Goal: Transaction & Acquisition: Purchase product/service

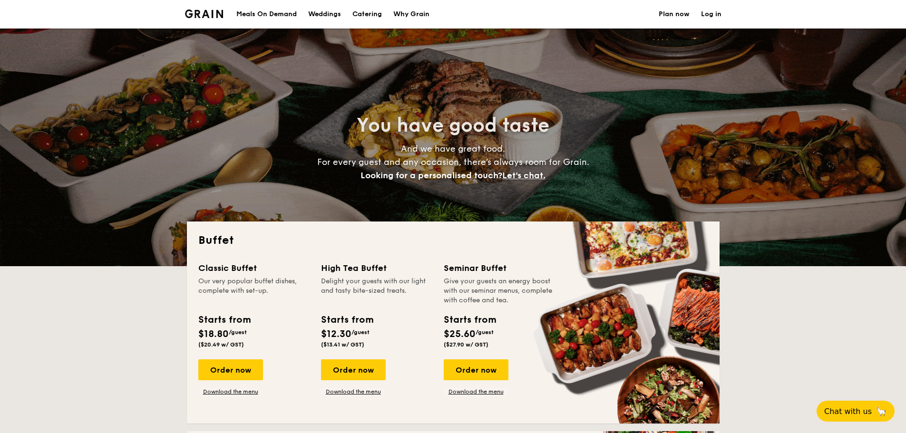
select select
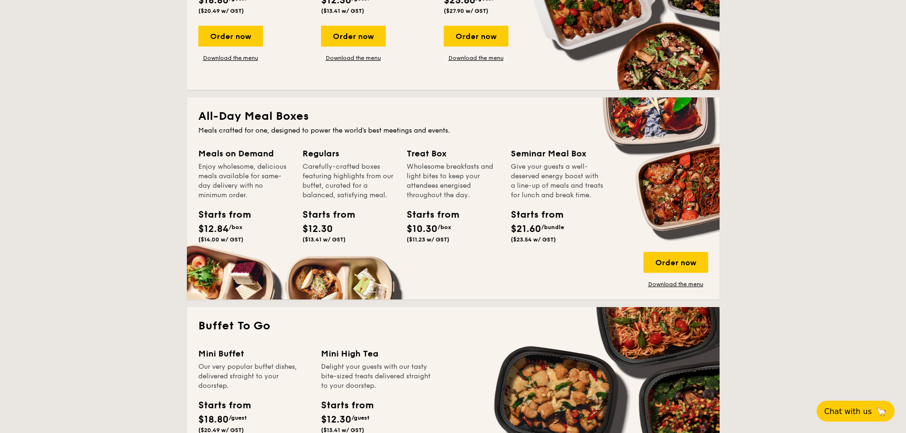
scroll to position [333, 0]
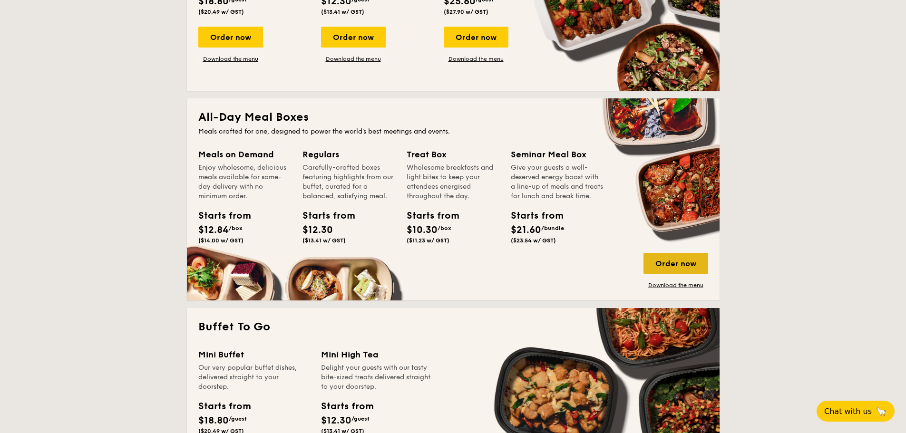
click at [663, 264] on div "Order now" at bounding box center [676, 263] width 65 height 21
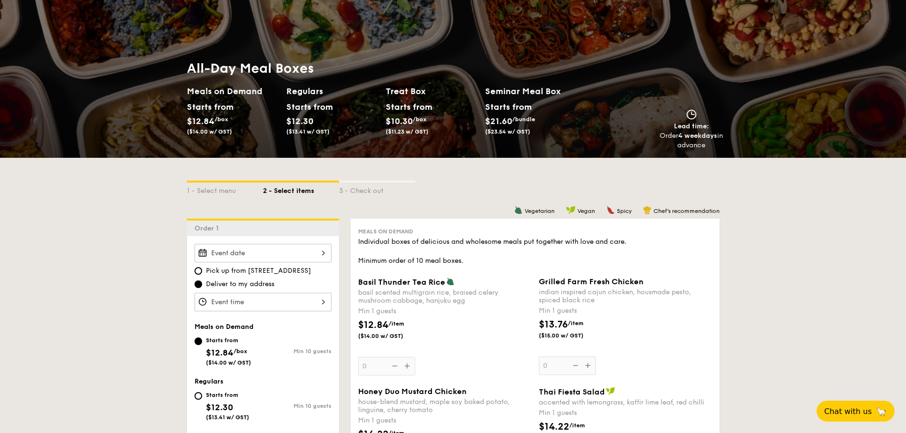
scroll to position [95, 0]
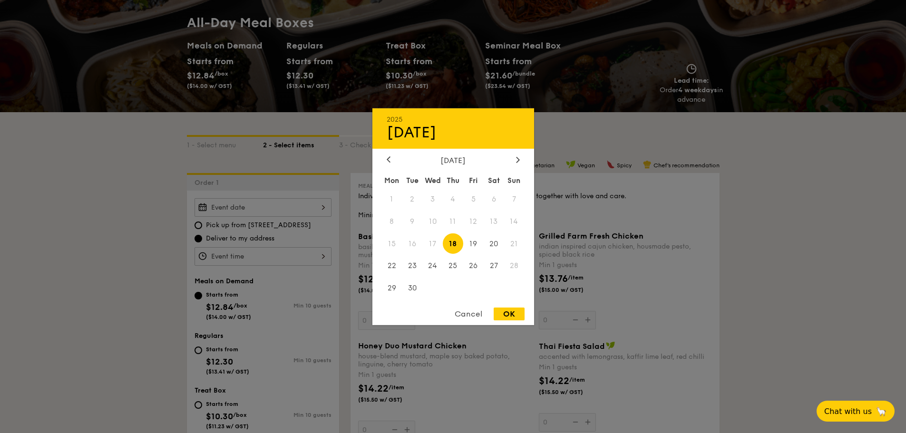
click at [268, 206] on div "2025 Sep 18 September 2025 Mon Tue Wed Thu Fri Sat Sun 1 2 3 4 5 6 7 8 9 10 11 …" at bounding box center [263, 207] width 137 height 19
click at [506, 314] on div "OK" at bounding box center [509, 314] width 31 height 13
type input "Sep 18, 2025"
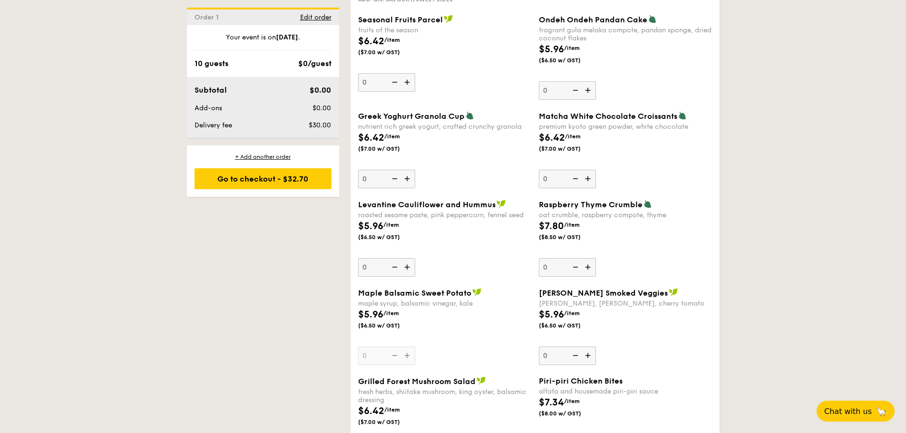
scroll to position [1975, 0]
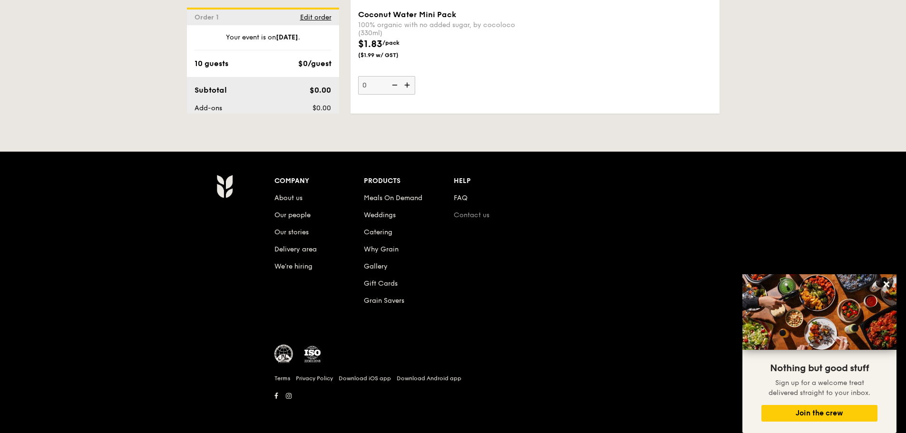
click at [459, 217] on link "Contact us" at bounding box center [472, 215] width 36 height 8
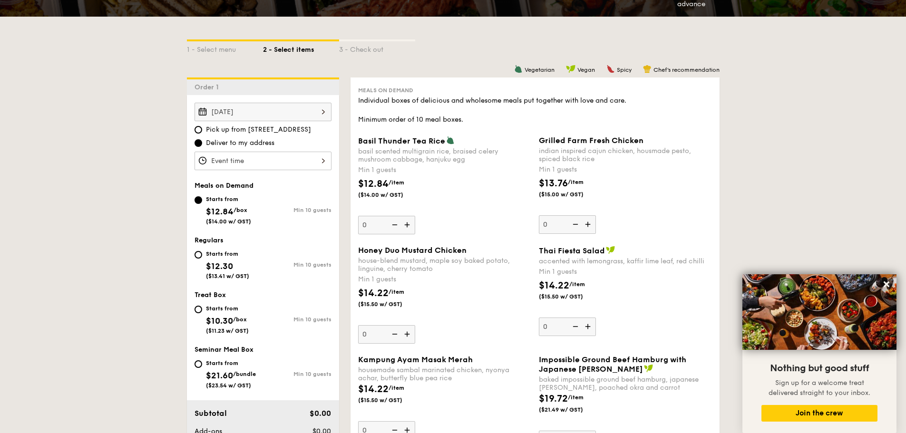
scroll to position [190, 0]
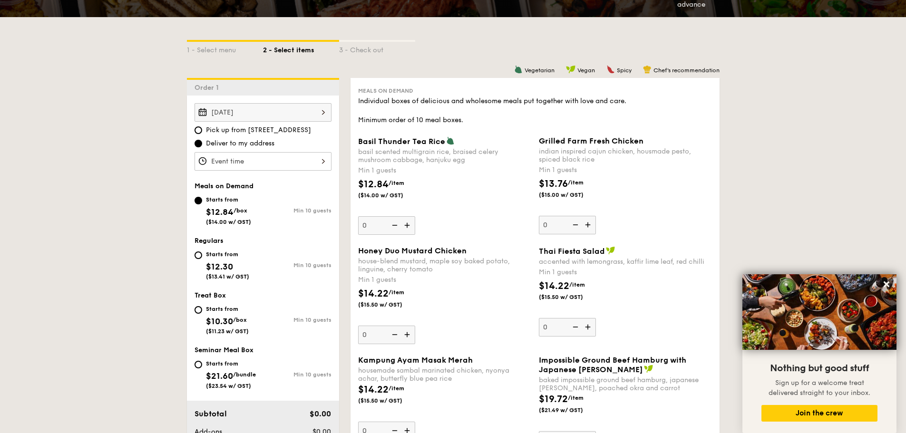
click at [249, 117] on div "Sep 18, 2025" at bounding box center [263, 112] width 137 height 19
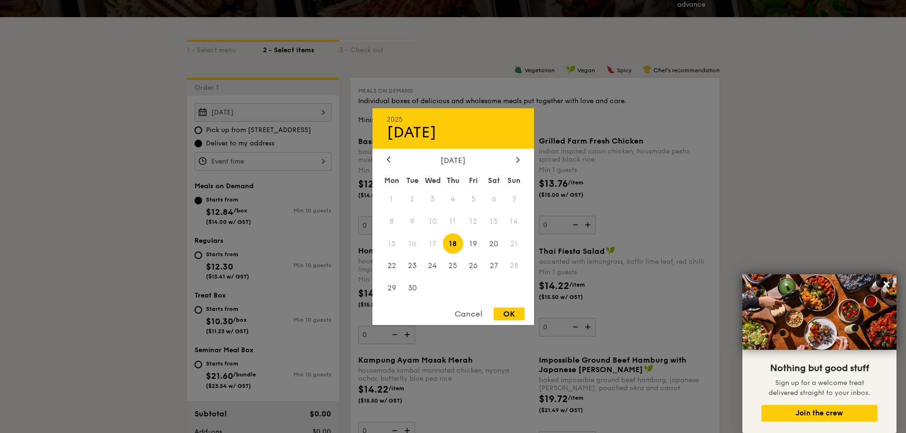
click at [459, 248] on span "18" at bounding box center [453, 244] width 20 height 20
click at [149, 171] on div at bounding box center [453, 216] width 906 height 433
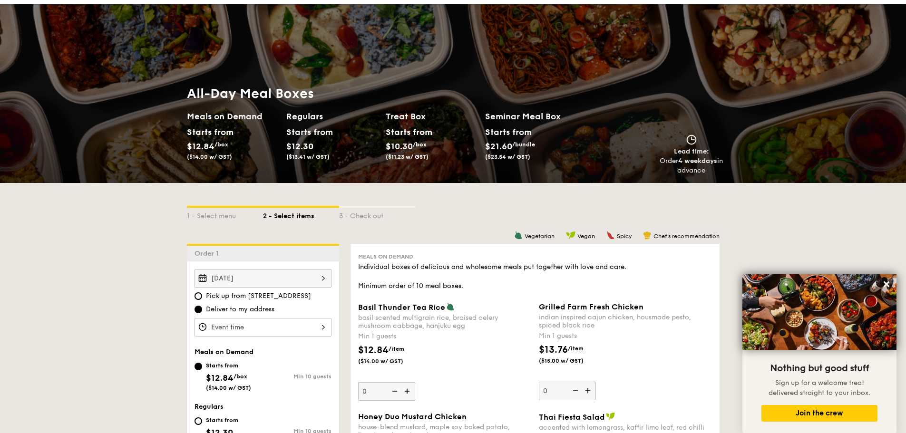
scroll to position [0, 0]
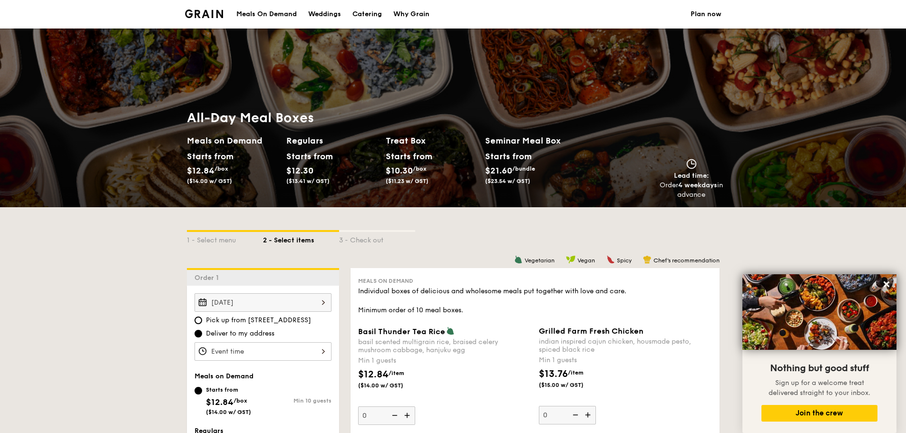
select select
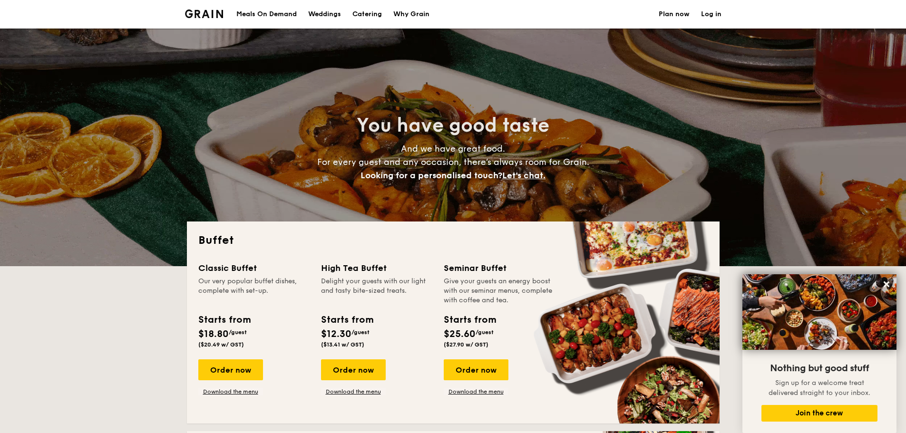
click at [211, 12] on img at bounding box center [204, 14] width 39 height 9
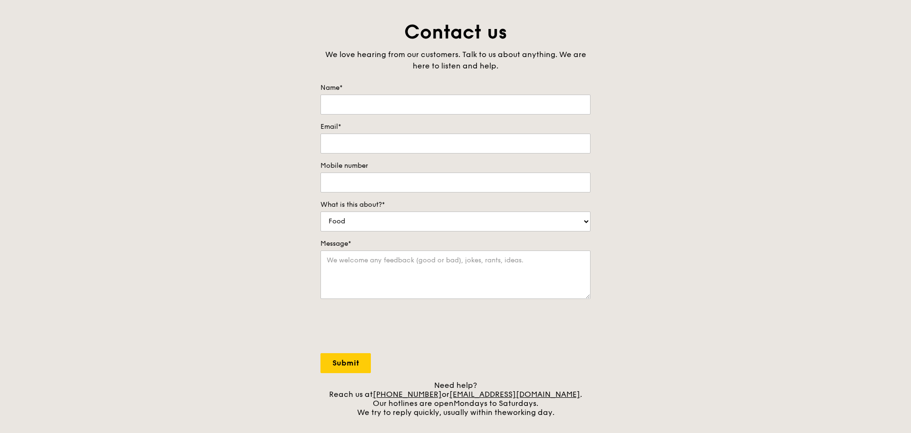
scroll to position [190, 0]
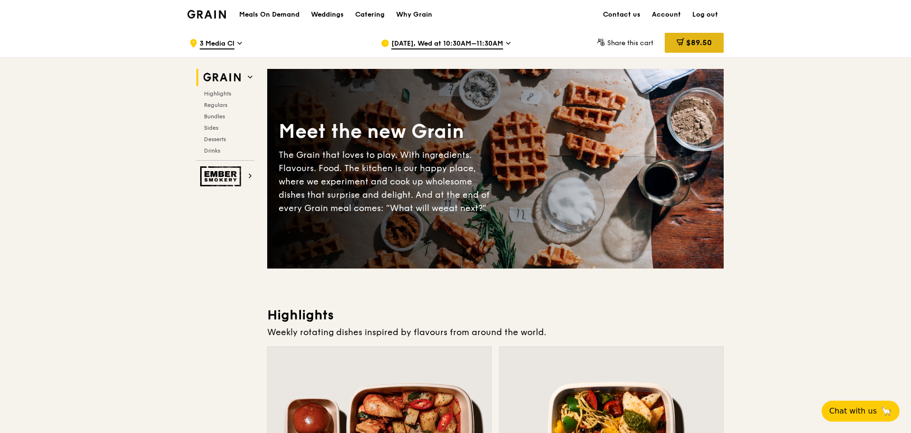
click at [684, 39] on div "$89.50" at bounding box center [694, 43] width 59 height 20
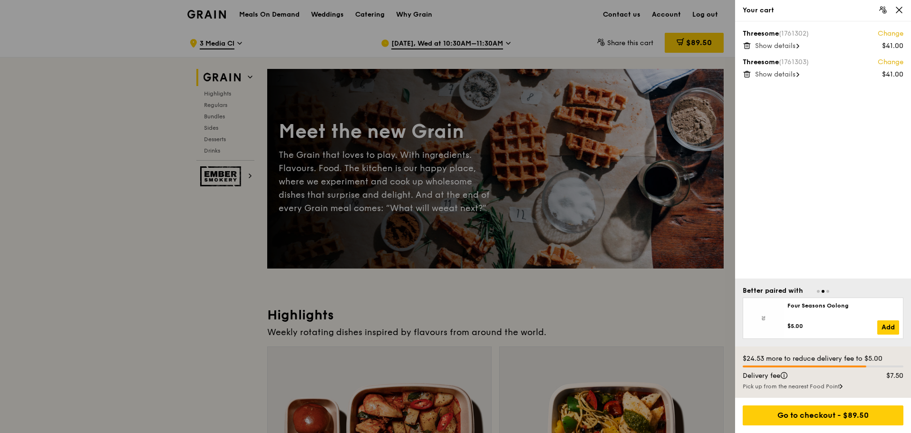
click at [784, 73] on span "Show details" at bounding box center [775, 74] width 40 height 8
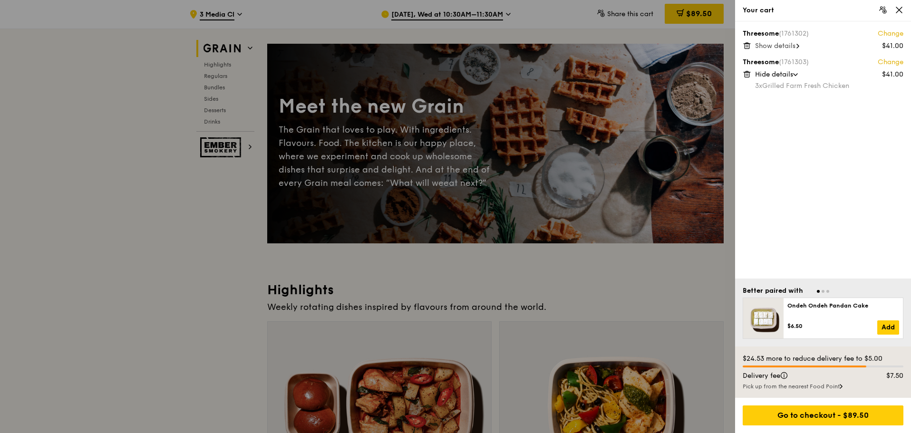
scroll to position [48, 0]
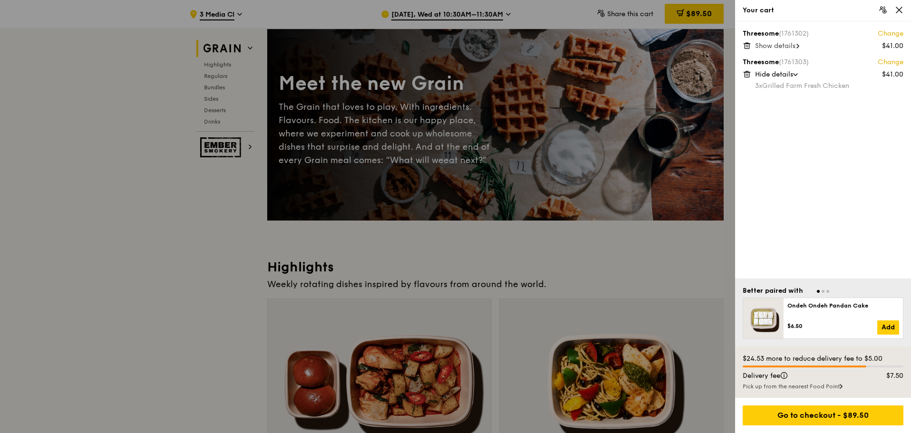
click at [153, 270] on div at bounding box center [455, 216] width 911 height 433
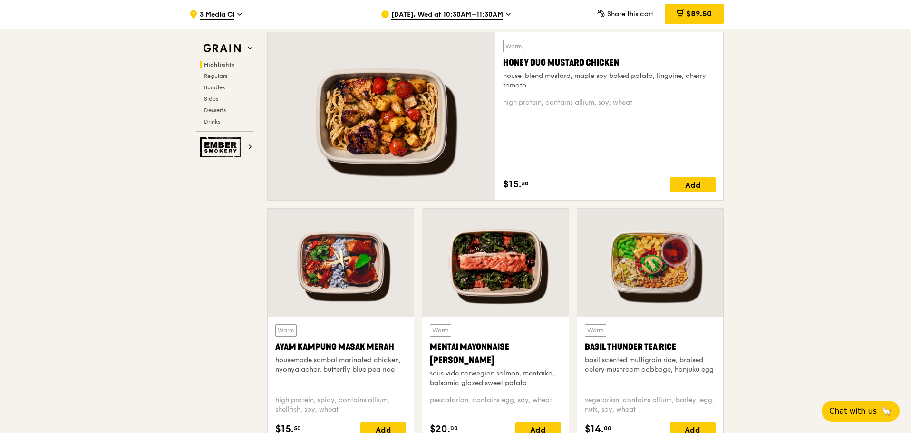
scroll to position [618, 0]
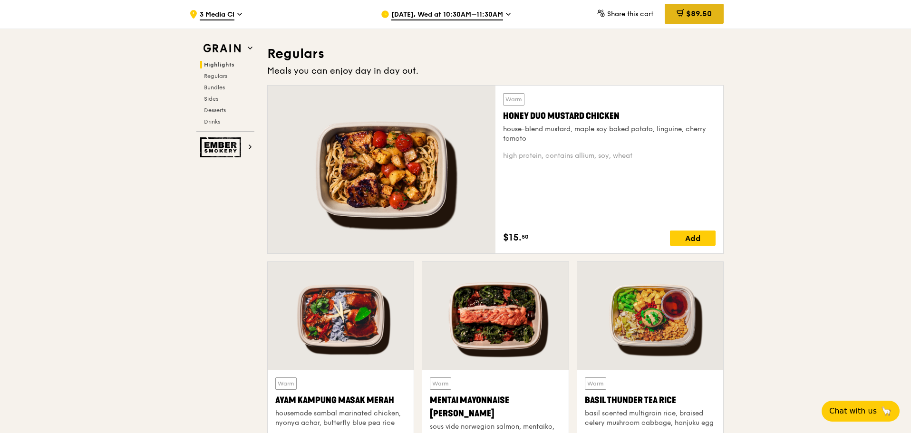
click at [692, 24] on div "$89.50" at bounding box center [694, 14] width 59 height 20
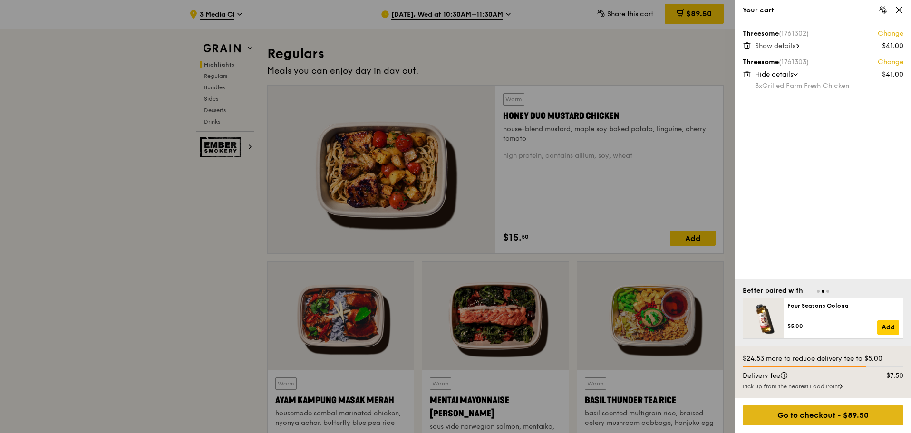
click at [821, 413] on div "Go to checkout - $89.50" at bounding box center [823, 416] width 161 height 20
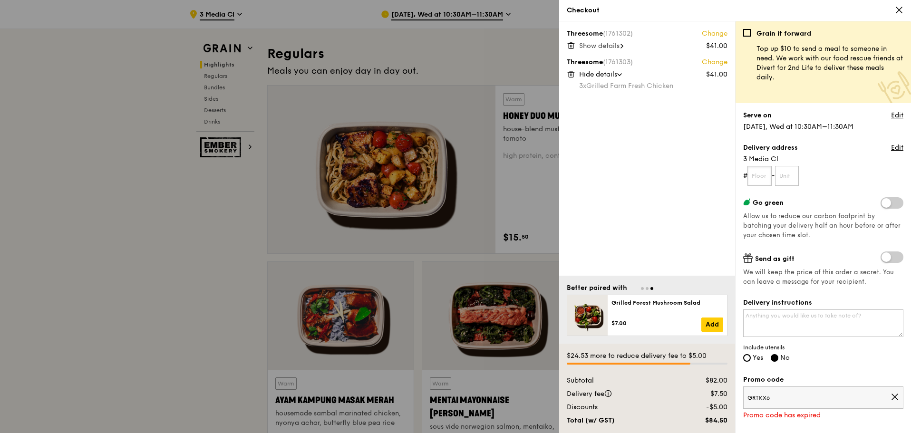
click at [760, 184] on input "text" at bounding box center [760, 176] width 24 height 20
type input "01"
click at [788, 175] on input "text" at bounding box center [787, 176] width 24 height 20
type input "00"
click at [821, 170] on form "# 01 - 00" at bounding box center [824, 176] width 160 height 20
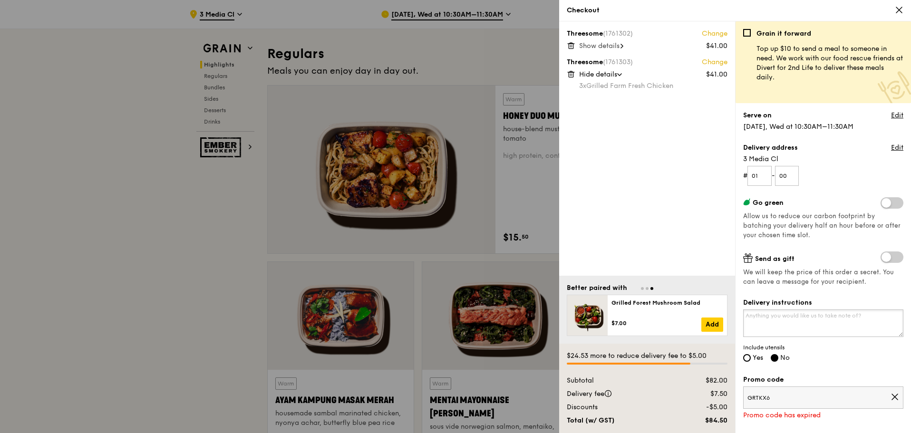
click at [829, 326] on textarea "Delivery instructions" at bounding box center [824, 324] width 160 height 28
drag, startPoint x: 827, startPoint y: 325, endPoint x: 746, endPoint y: 328, distance: 80.5
click at [746, 328] on textarea "Drop off at concierge" at bounding box center [824, 324] width 160 height 28
click at [790, 321] on textarea "Drop off at concierge" at bounding box center [824, 324] width 160 height 28
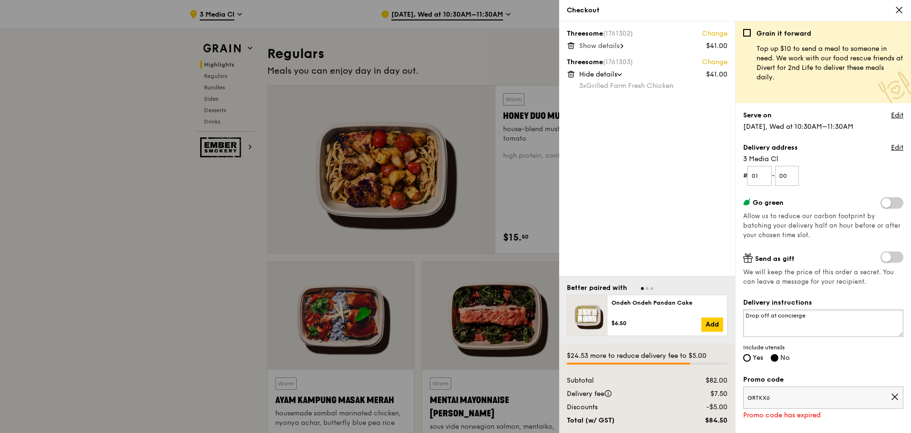
click at [749, 318] on textarea "Drop off at concierge" at bounding box center [824, 324] width 160 height 28
type textarea "call me before dropping off at concierge"
click at [748, 357] on input "Yes" at bounding box center [748, 358] width 8 height 8
radio input "true"
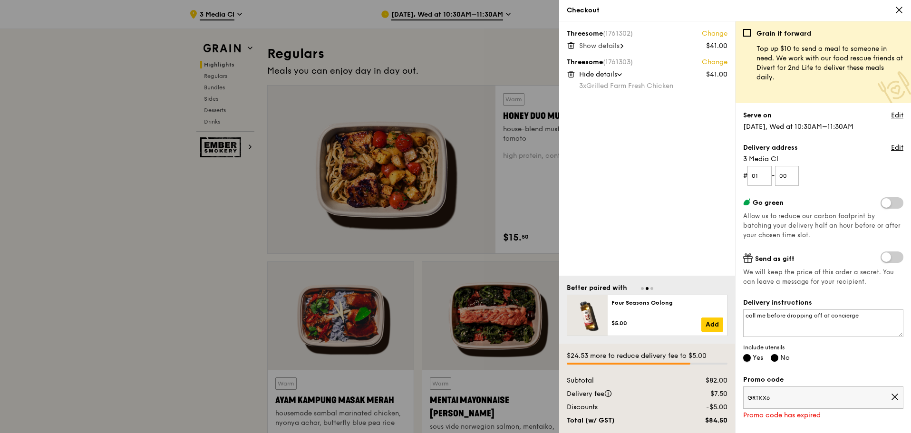
radio input "false"
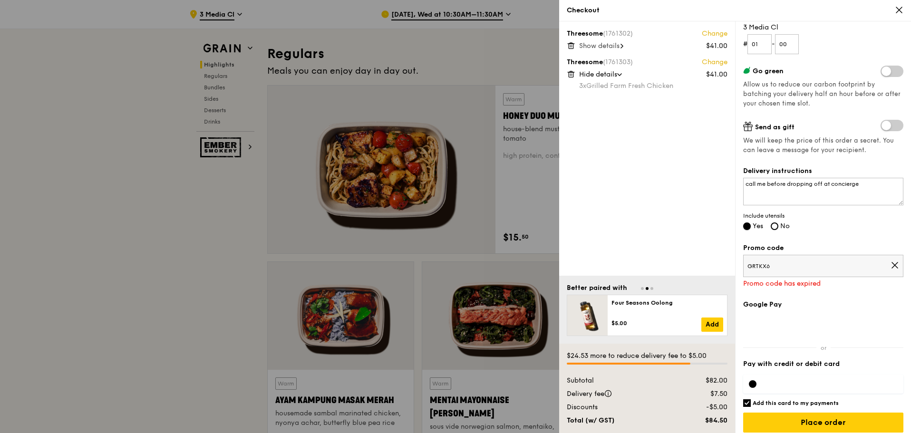
scroll to position [139, 0]
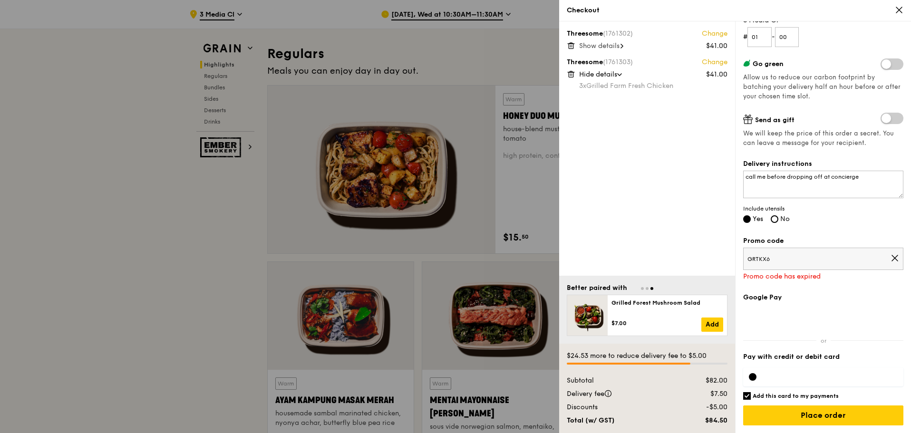
click at [807, 260] on span "GRTKX6" at bounding box center [819, 259] width 143 height 8
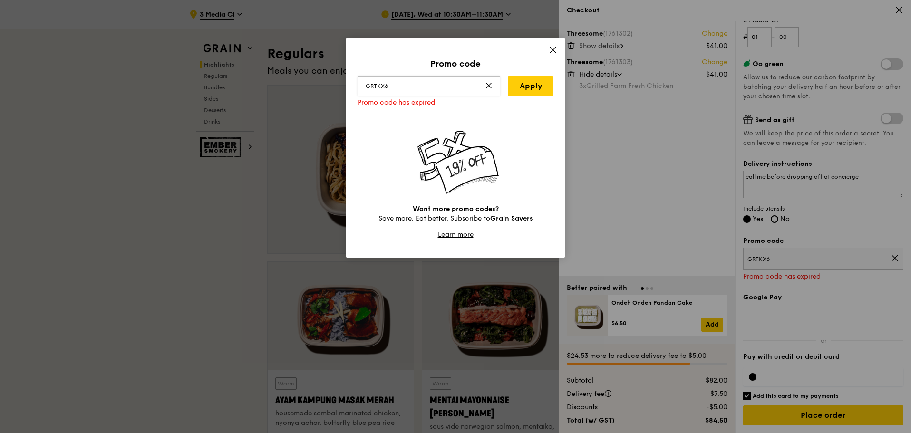
click at [421, 86] on input "GRTKX6" at bounding box center [429, 86] width 143 height 20
drag, startPoint x: 428, startPoint y: 86, endPoint x: 32, endPoint y: 64, distance: 396.8
click at [32, 65] on div "Promo code GRTKX6 Apply Promo code has expired Want more promo codes? Save more…" at bounding box center [455, 216] width 911 height 433
click at [554, 51] on icon at bounding box center [553, 50] width 6 height 6
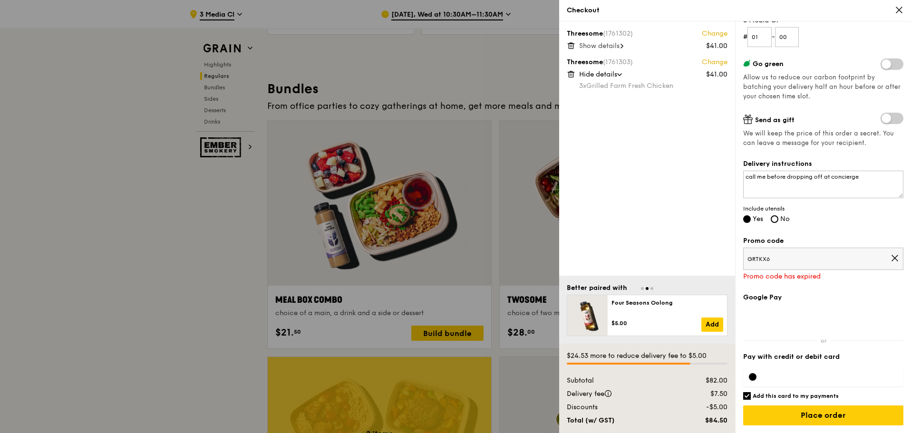
scroll to position [1328, 0]
click at [435, 65] on div at bounding box center [455, 216] width 911 height 433
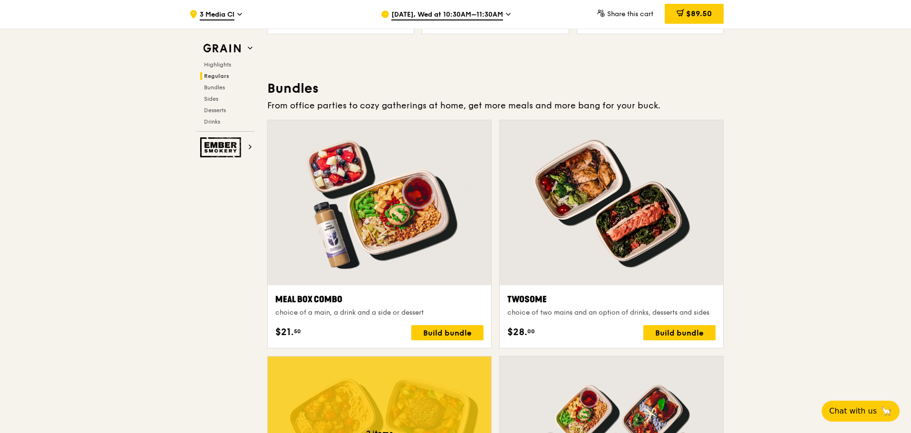
click at [456, 16] on span "Sep 17, Wed at 10:30AM–11:30AM" at bounding box center [447, 15] width 112 height 10
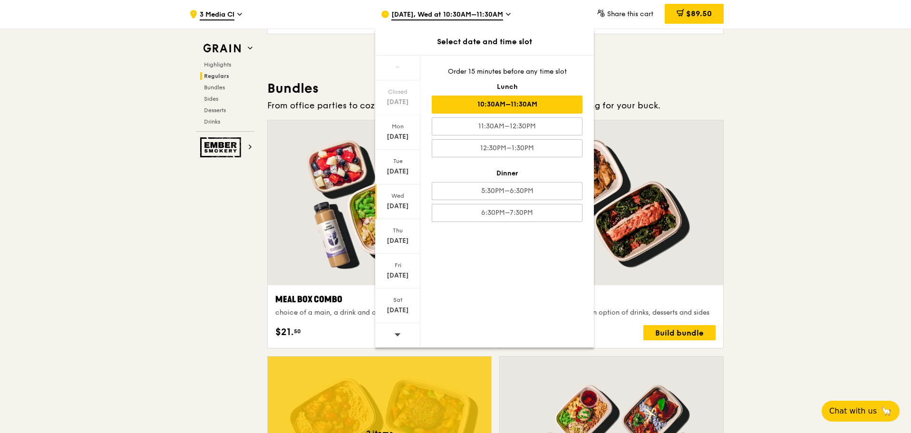
click at [401, 206] on div "Sep 17" at bounding box center [398, 207] width 42 height 10
click at [381, 192] on div "Wed" at bounding box center [398, 196] width 42 height 8
click at [391, 232] on div "Thu" at bounding box center [398, 231] width 42 height 8
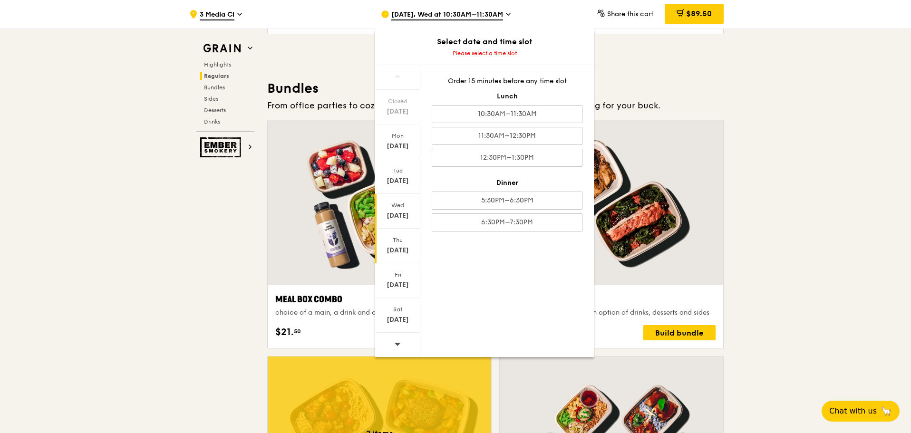
click at [393, 198] on div "Wed Sep 17" at bounding box center [397, 211] width 45 height 35
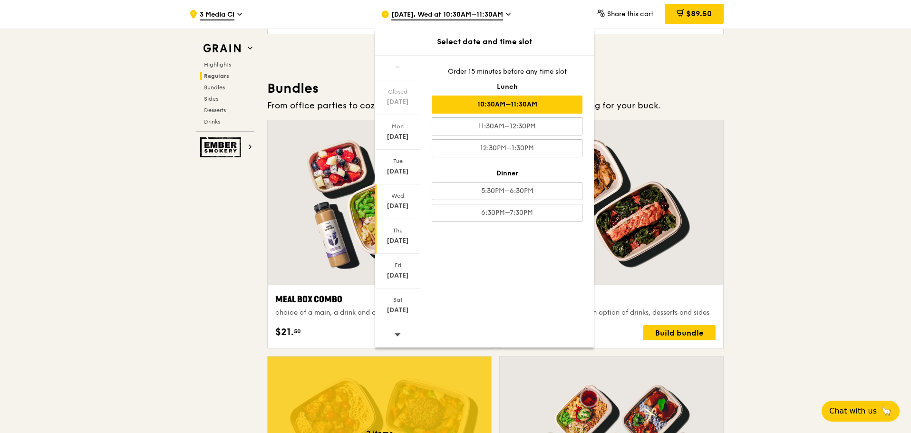
click at [397, 245] on div "Sep 18" at bounding box center [398, 241] width 42 height 10
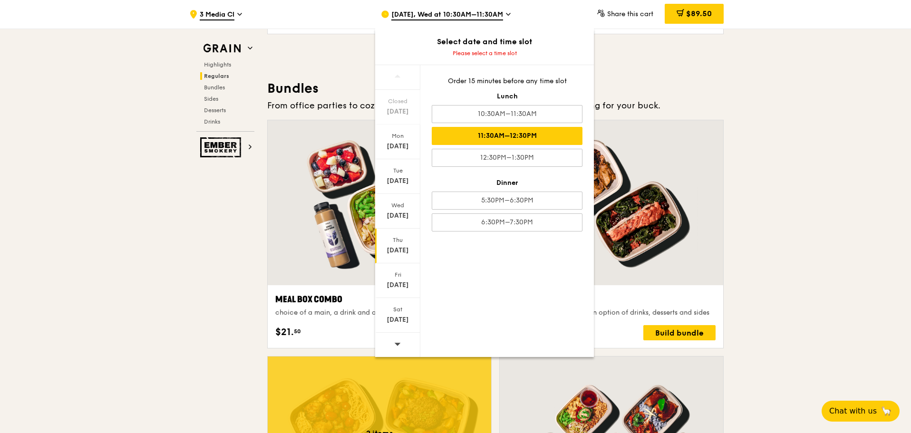
click at [505, 137] on div "11:30AM–12:30PM" at bounding box center [507, 136] width 151 height 18
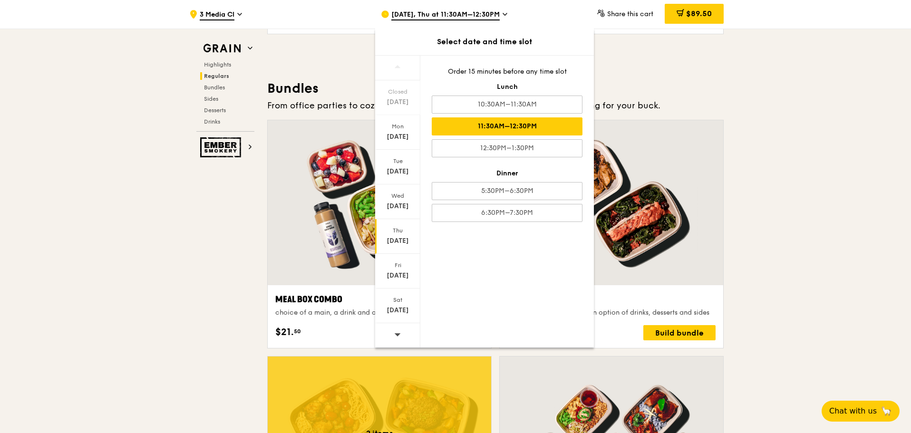
scroll to position [1324, 0]
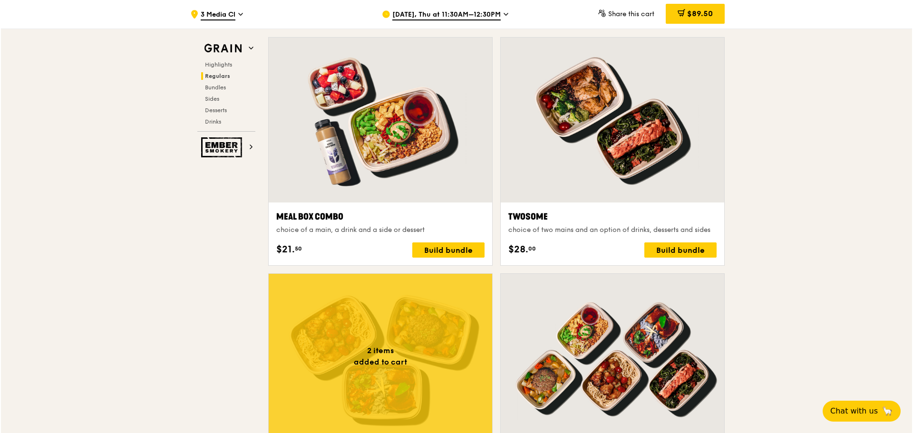
scroll to position [1562, 0]
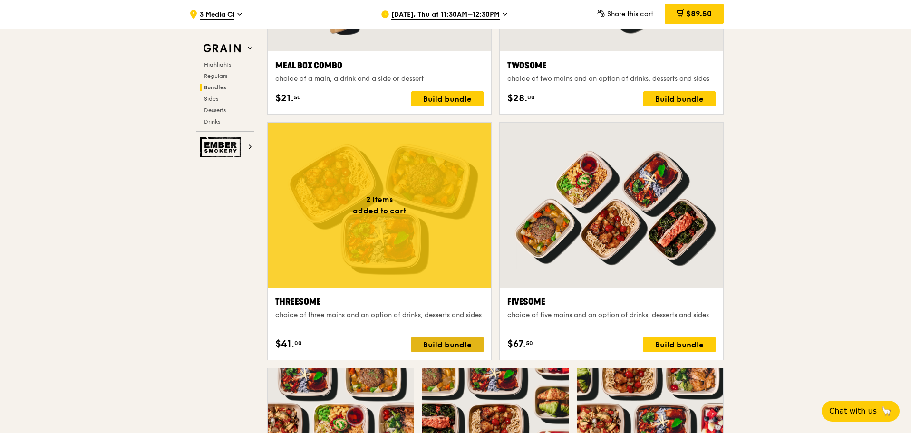
click at [455, 345] on div "Build bundle" at bounding box center [447, 344] width 72 height 15
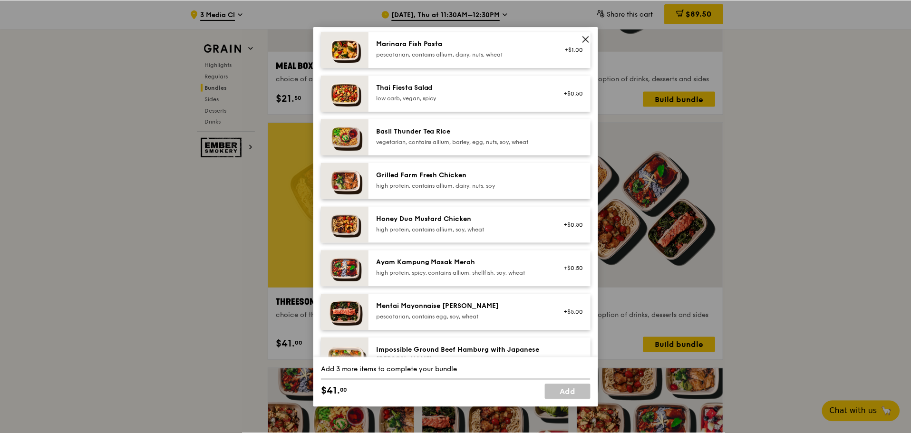
scroll to position [143, 0]
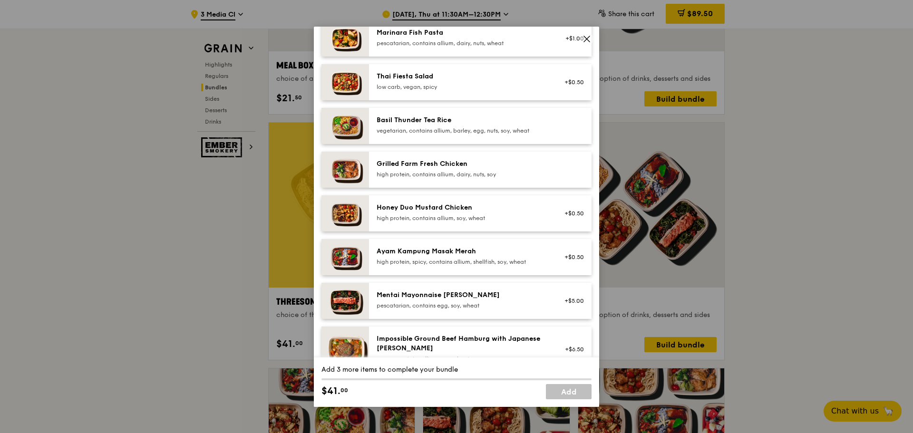
click at [553, 220] on div "+$0.50" at bounding box center [571, 213] width 37 height 21
click at [537, 222] on div "high protein, contains allium, soy, wheat" at bounding box center [462, 219] width 171 height 8
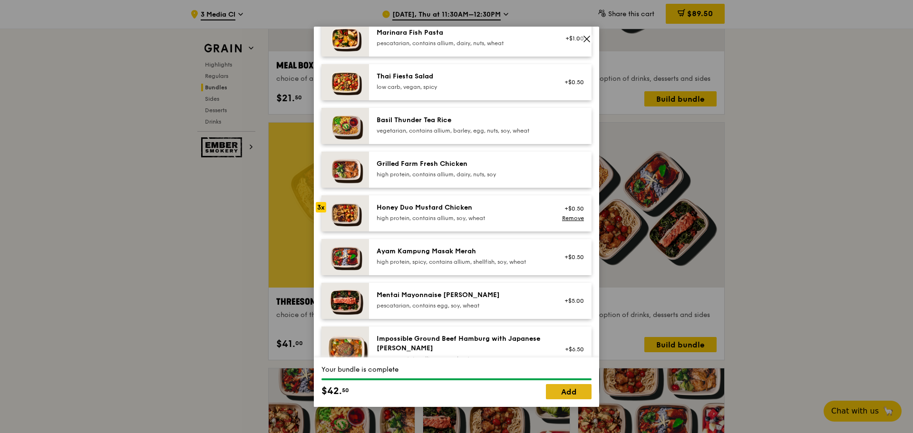
click at [572, 392] on link "Add" at bounding box center [569, 391] width 46 height 15
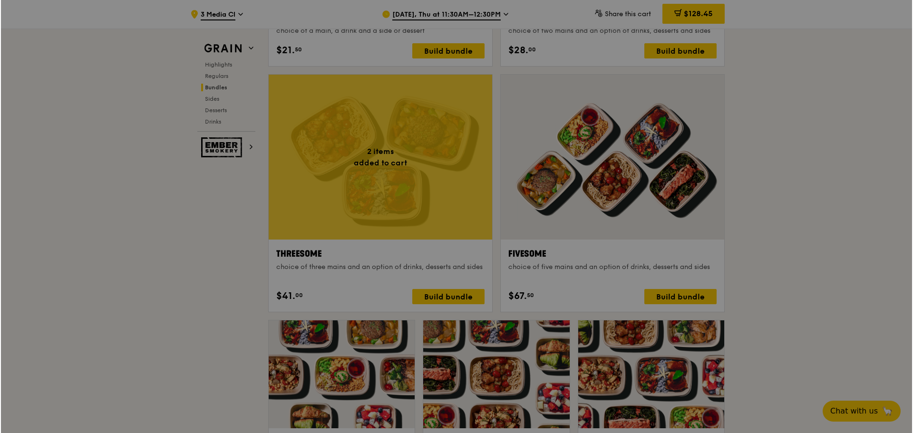
scroll to position [1657, 0]
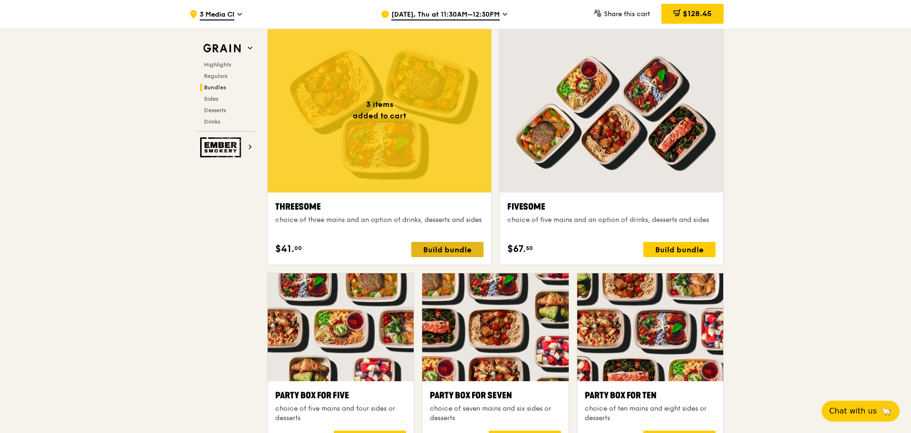
click at [460, 249] on div "Build bundle" at bounding box center [447, 249] width 72 height 15
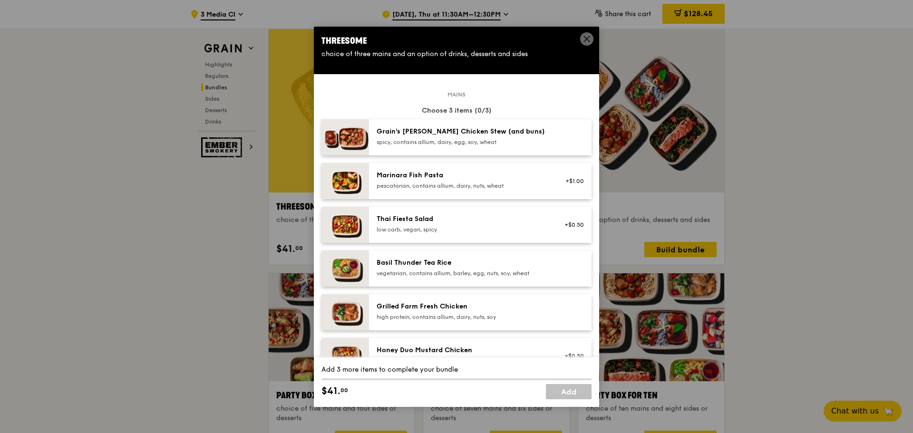
click at [519, 262] on div "Basil Thunder Tea Rice" at bounding box center [462, 263] width 171 height 10
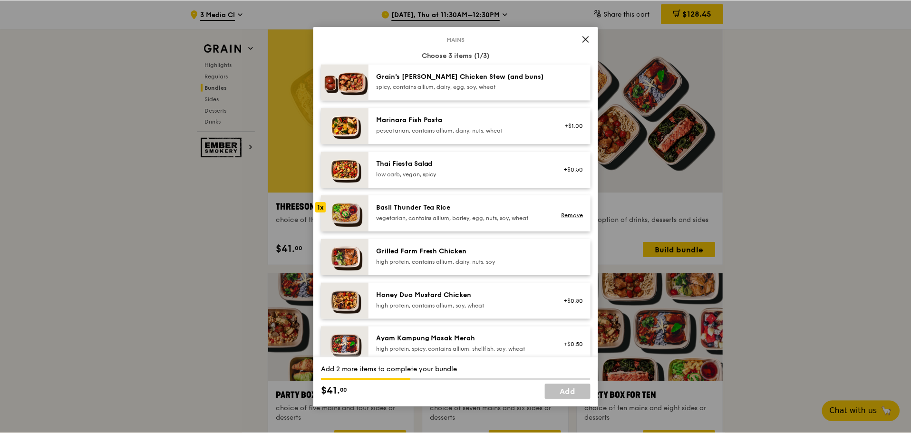
scroll to position [95, 0]
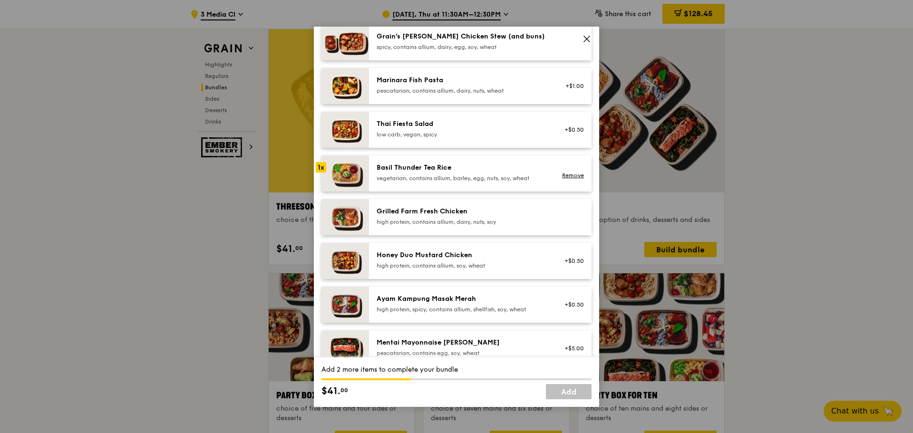
click at [539, 260] on div "Honey Duo Mustard Chicken high protein, contains allium, soy, wheat" at bounding box center [462, 260] width 171 height 19
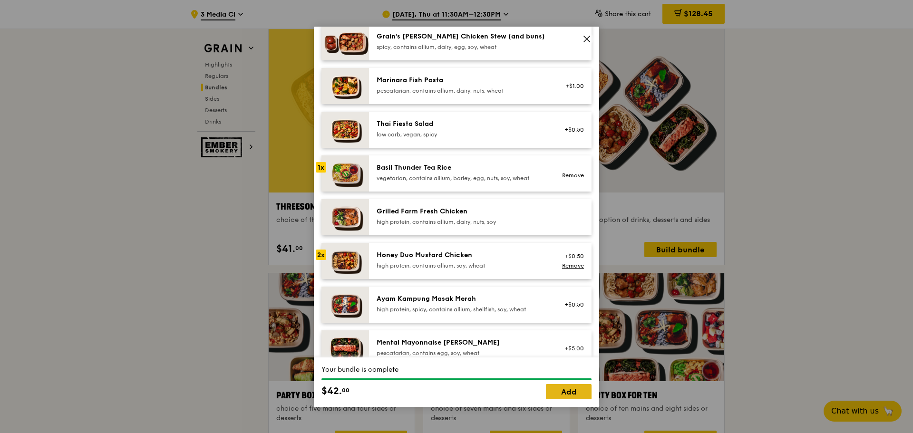
click at [576, 390] on link "Add" at bounding box center [569, 391] width 46 height 15
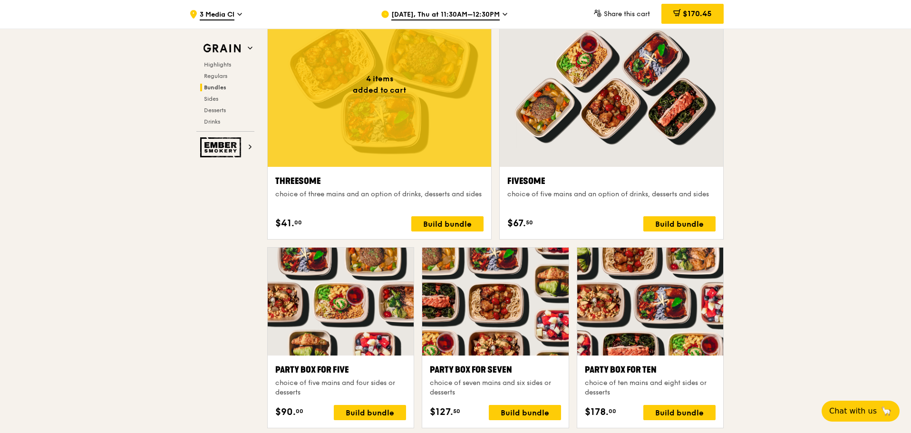
scroll to position [1705, 0]
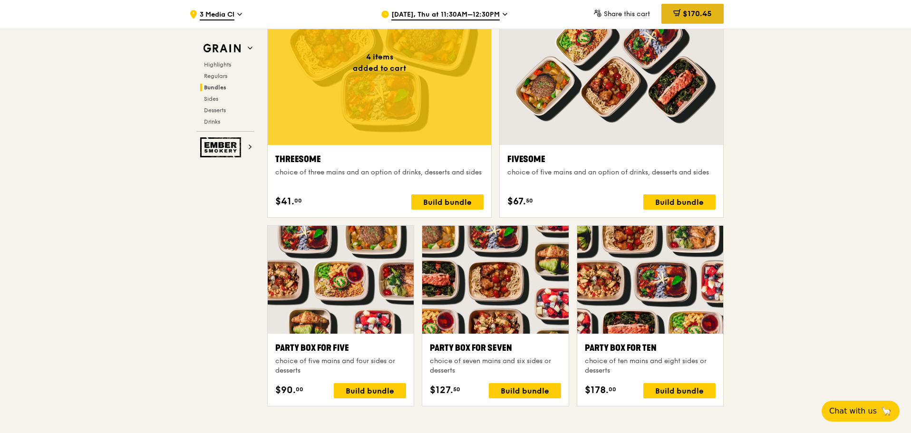
click at [688, 11] on span "$170.45" at bounding box center [697, 13] width 29 height 9
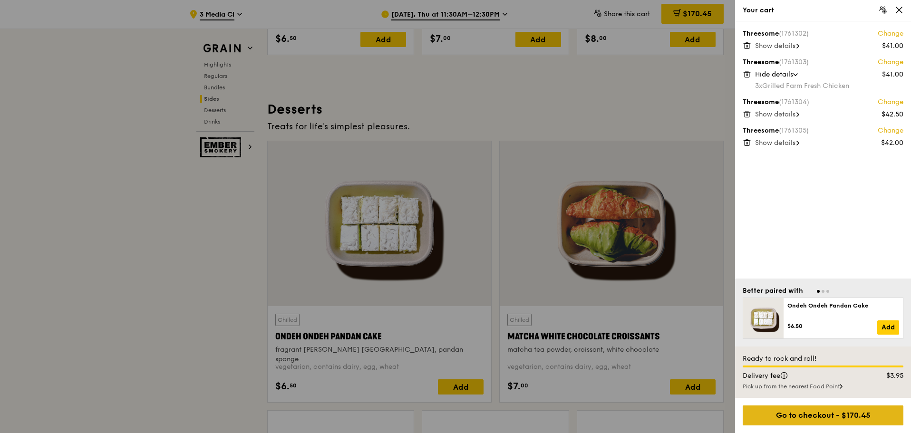
click at [869, 420] on div "Go to checkout - $170.45" at bounding box center [823, 416] width 161 height 20
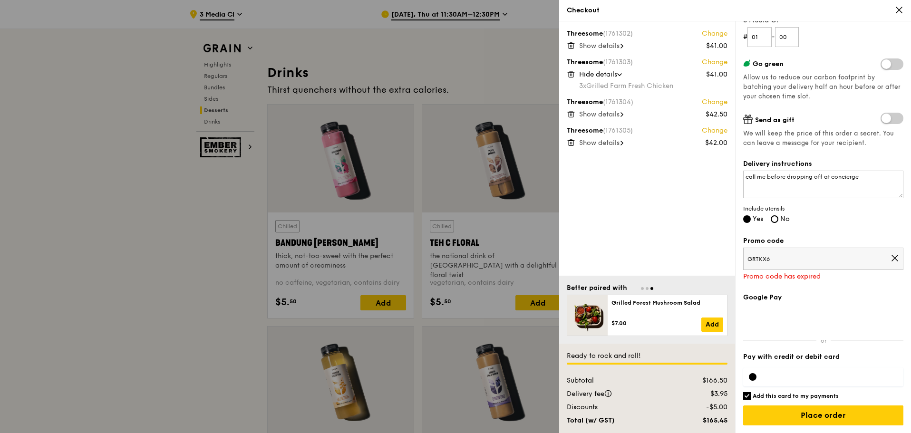
scroll to position [3256, 0]
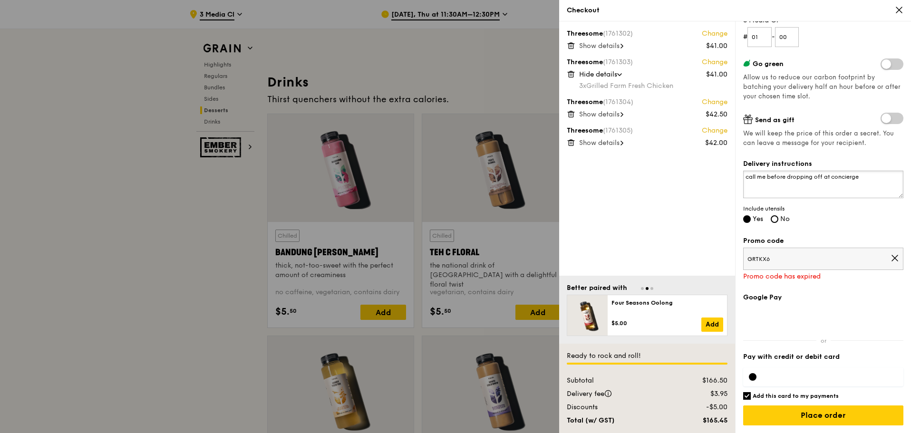
click at [746, 176] on textarea "call me before dropping off at concierge" at bounding box center [824, 185] width 160 height 28
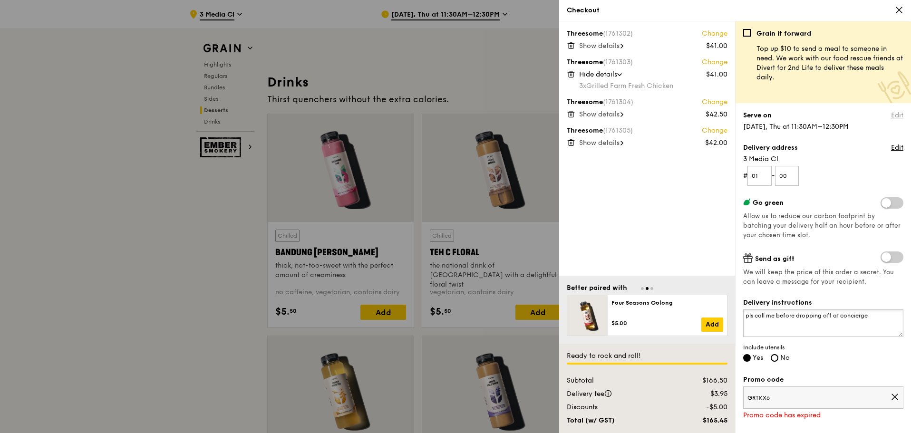
type textarea "pls call me before dropping off at concierge"
click at [893, 117] on link "Edit" at bounding box center [897, 116] width 12 height 10
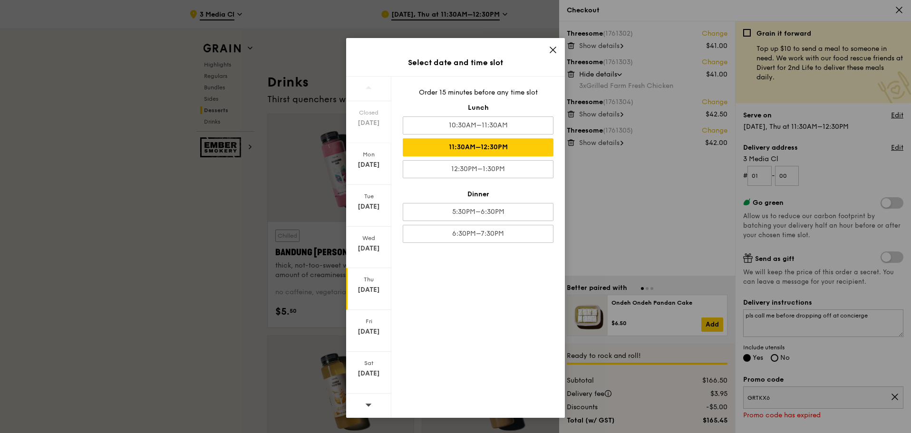
click at [654, 163] on div "Select date and time slot Closed Sep 14 Mon Sep 15 Tue Sep 16 Wed Sep 17 Thu Se…" at bounding box center [455, 216] width 911 height 433
click at [557, 51] on icon at bounding box center [553, 50] width 9 height 9
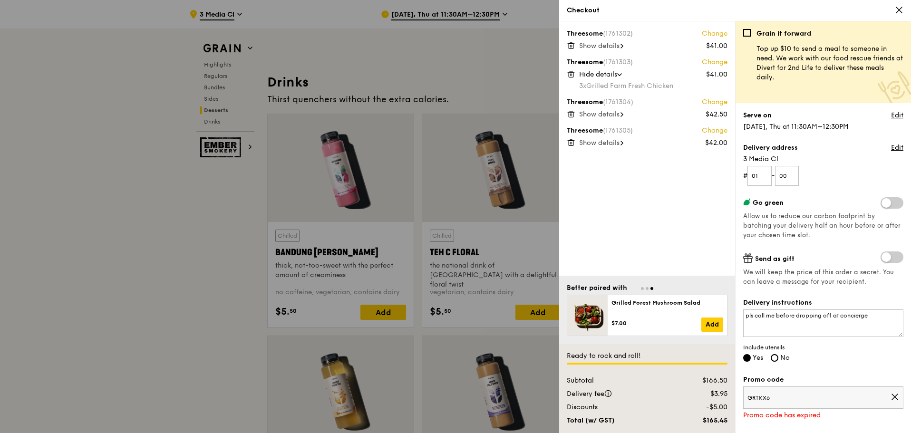
click at [897, 117] on div "Grain it forward Top up $10 to send a meal to someone in need. We work with our…" at bounding box center [823, 227] width 176 height 412
click at [893, 119] on link "Edit" at bounding box center [897, 116] width 12 height 10
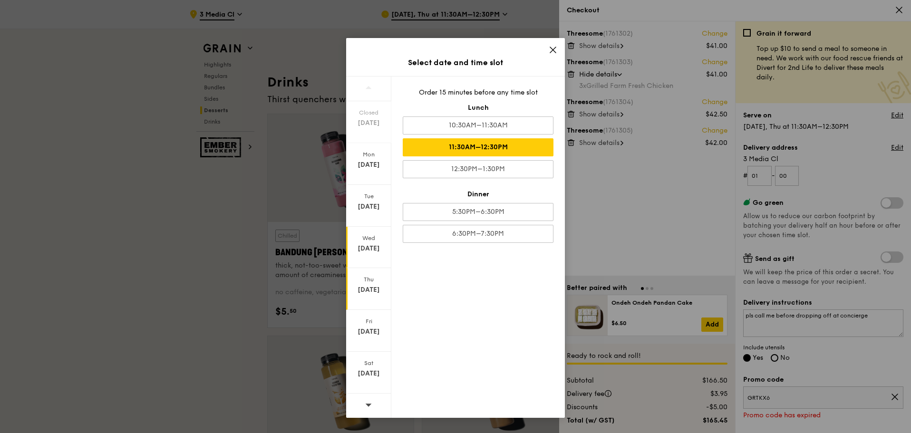
click at [361, 252] on div "Sep 17" at bounding box center [369, 249] width 42 height 10
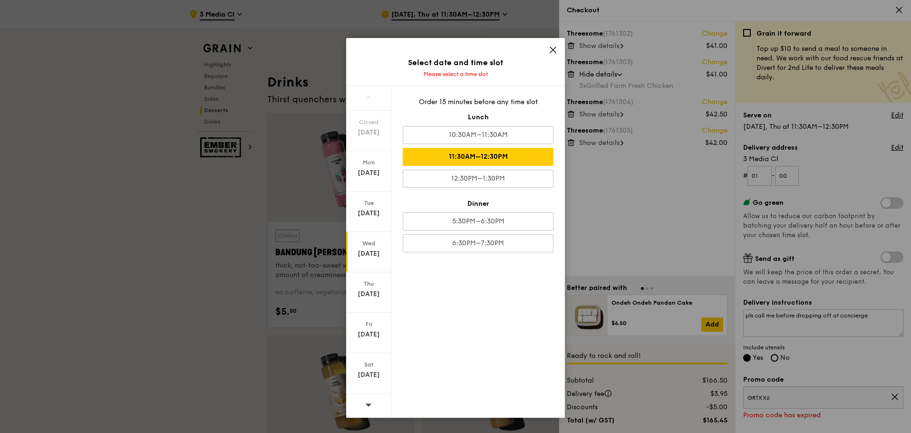
click at [489, 157] on div "11:30AM–12:30PM" at bounding box center [478, 157] width 151 height 18
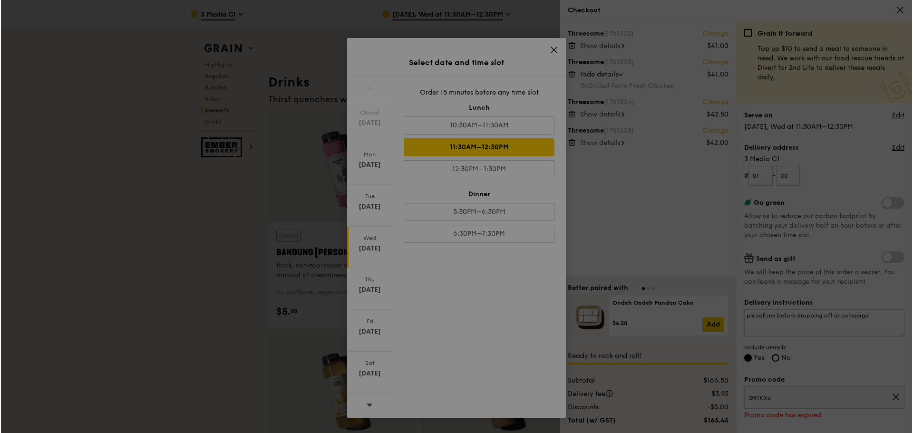
scroll to position [3246, 0]
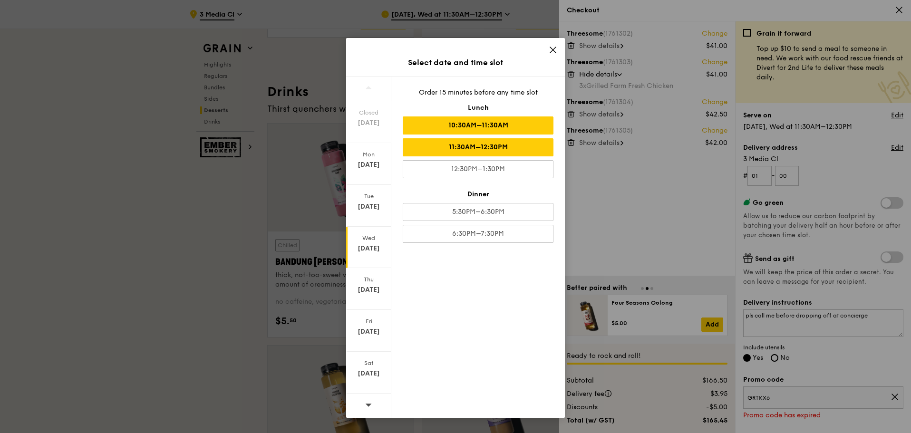
click at [497, 125] on div "10:30AM–11:30AM" at bounding box center [478, 126] width 151 height 18
click at [555, 46] on icon at bounding box center [553, 50] width 9 height 9
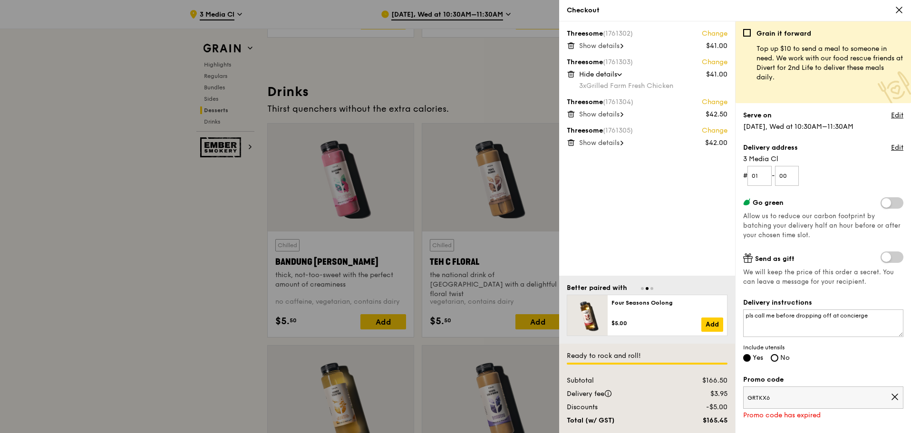
click at [719, 103] on link "Change" at bounding box center [715, 103] width 26 height 10
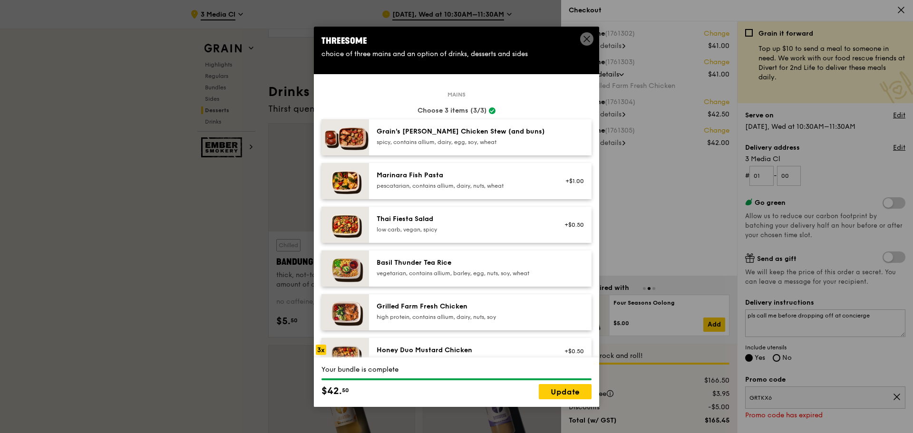
click at [579, 36] on div "Threesome" at bounding box center [457, 40] width 270 height 13
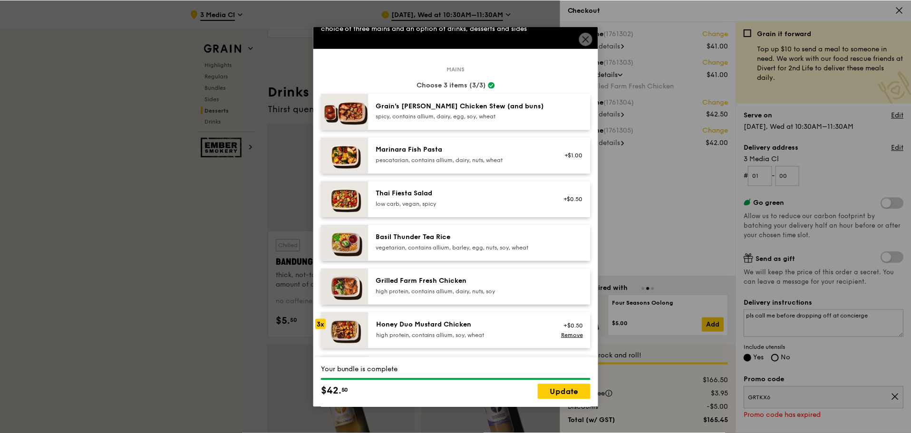
scroll to position [48, 0]
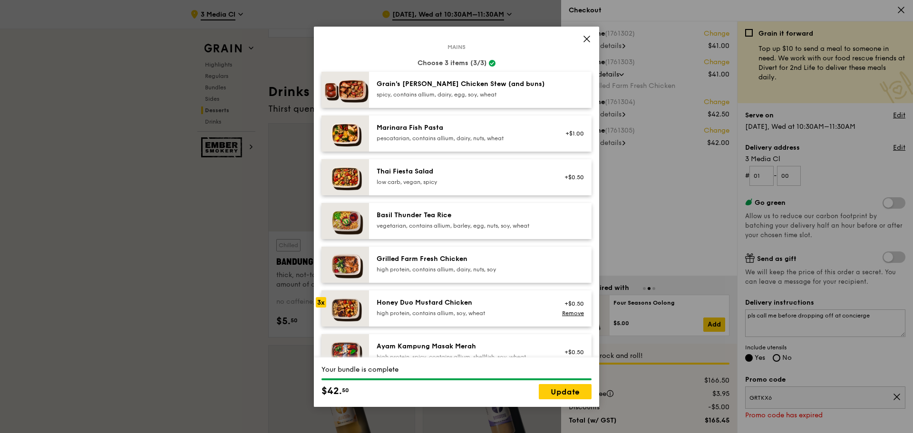
click at [586, 42] on icon at bounding box center [587, 39] width 9 height 9
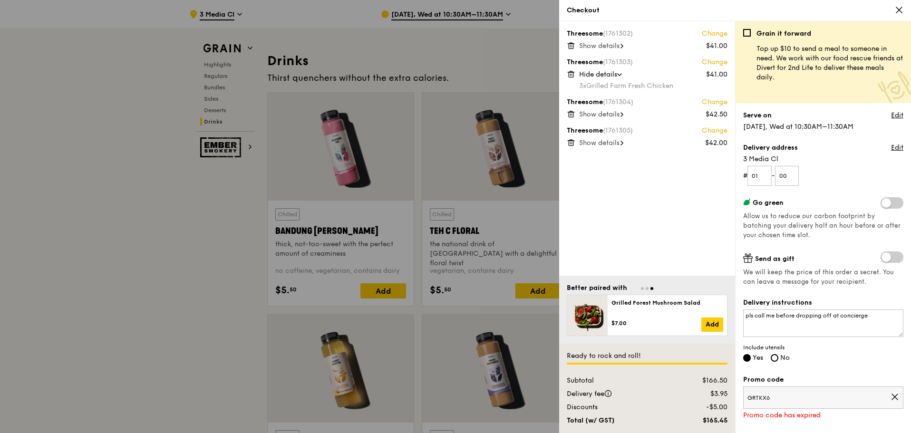
scroll to position [3294, 0]
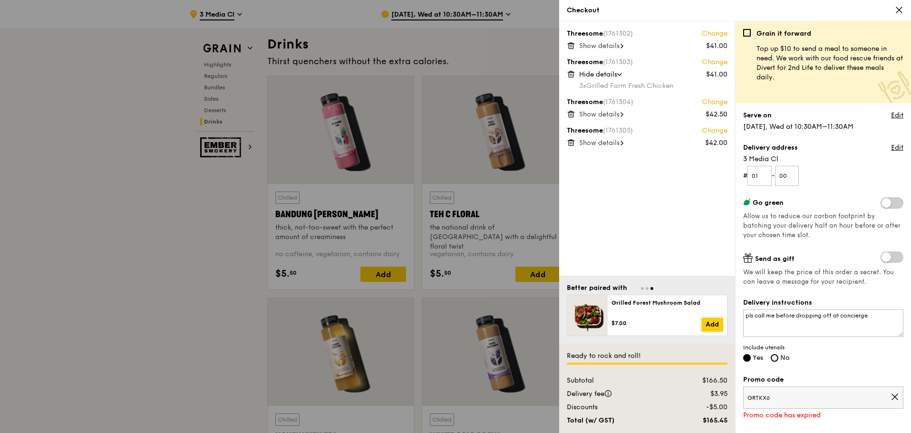
click at [568, 113] on icon at bounding box center [571, 114] width 9 height 9
click at [572, 114] on icon at bounding box center [572, 115] width 0 height 2
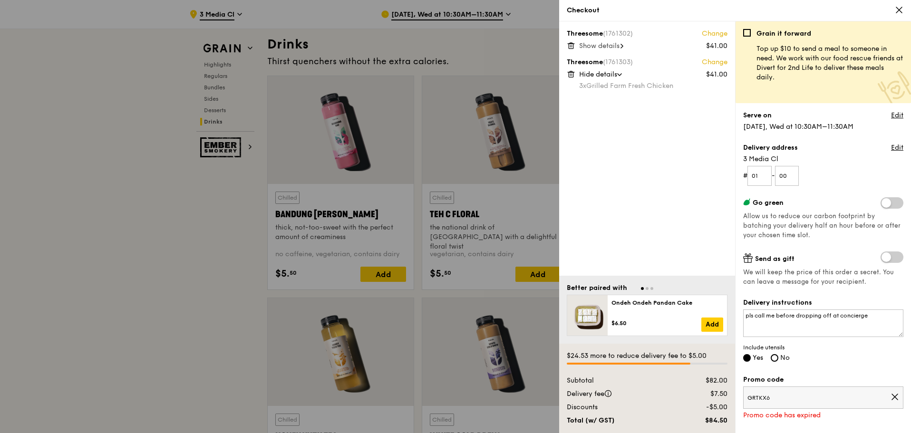
scroll to position [3341, 0]
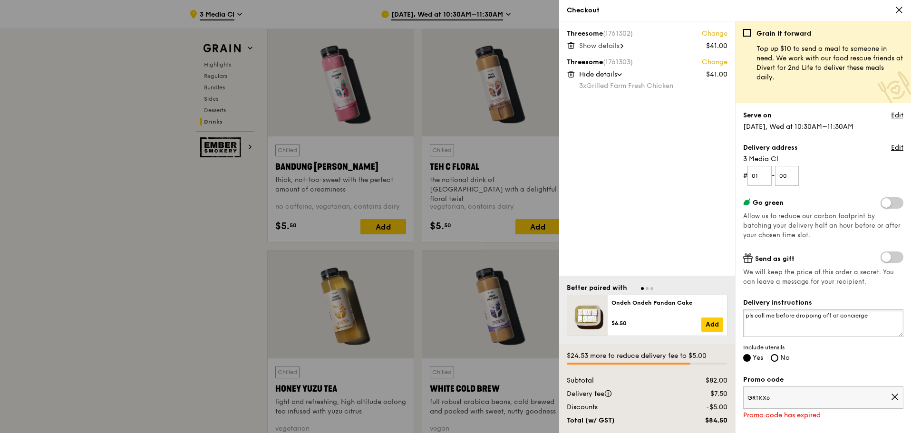
click at [890, 318] on textarea "pls call me before dropping off at concierge" at bounding box center [824, 324] width 160 height 28
drag, startPoint x: 891, startPoint y: 314, endPoint x: 627, endPoint y: 298, distance: 264.0
click at [627, 298] on div "Threesome (1761302) Change $41.00 Show details Threesome (1761303) Change $41.0…" at bounding box center [735, 227] width 352 height 412
drag, startPoint x: 744, startPoint y: 316, endPoint x: 899, endPoint y: 314, distance: 154.6
click at [899, 314] on div "Grain it forward Top up $10 to send a meal to someone in need. We work with our…" at bounding box center [823, 227] width 176 height 412
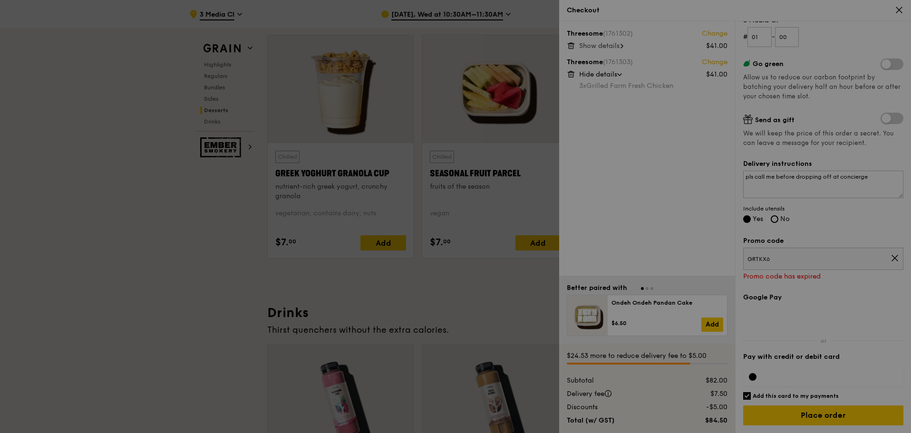
scroll to position [3008, 0]
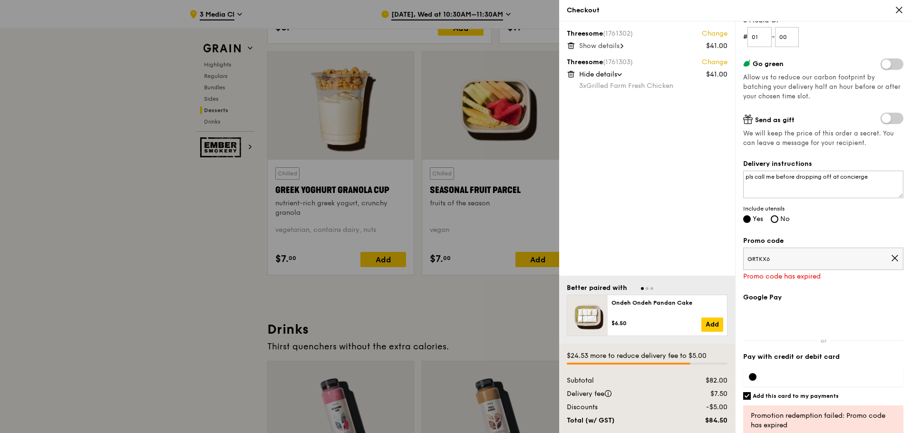
click at [800, 367] on div at bounding box center [824, 377] width 160 height 30
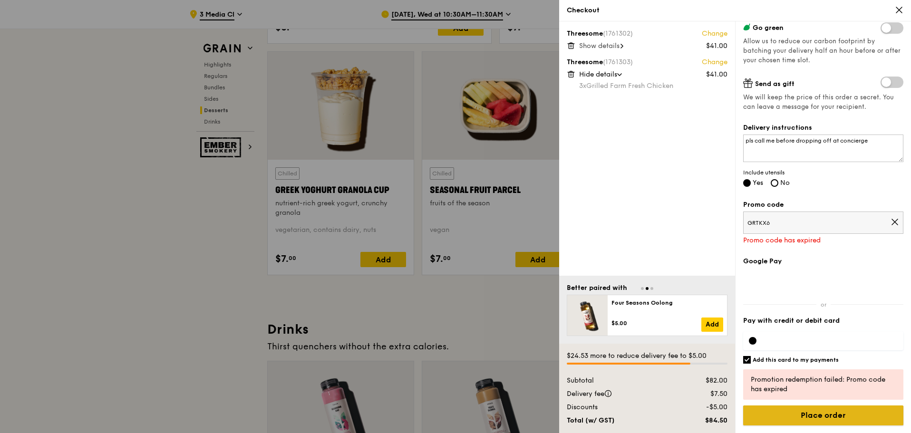
click at [811, 419] on input "Place order" at bounding box center [824, 416] width 160 height 20
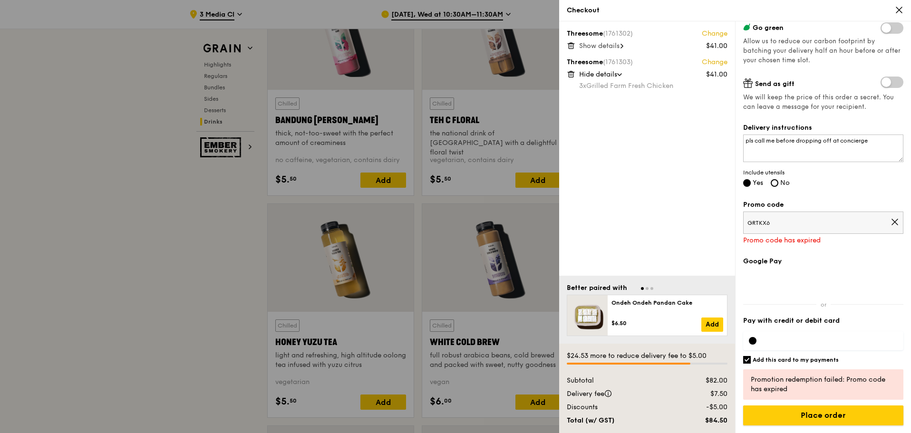
scroll to position [3389, 0]
click at [892, 224] on icon at bounding box center [895, 222] width 6 height 6
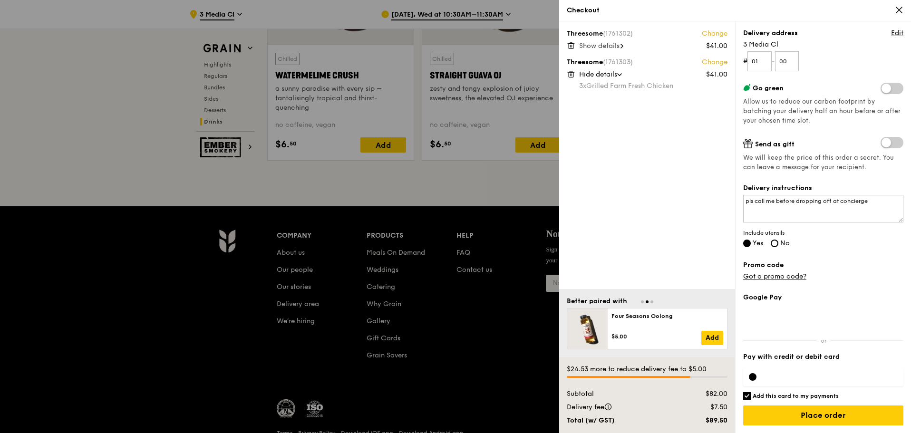
scroll to position [3932, 0]
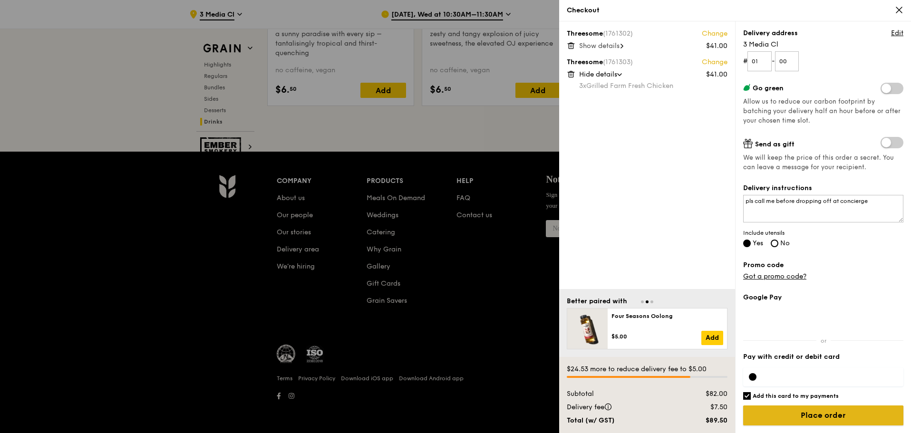
click at [822, 410] on input "Place order" at bounding box center [824, 416] width 160 height 20
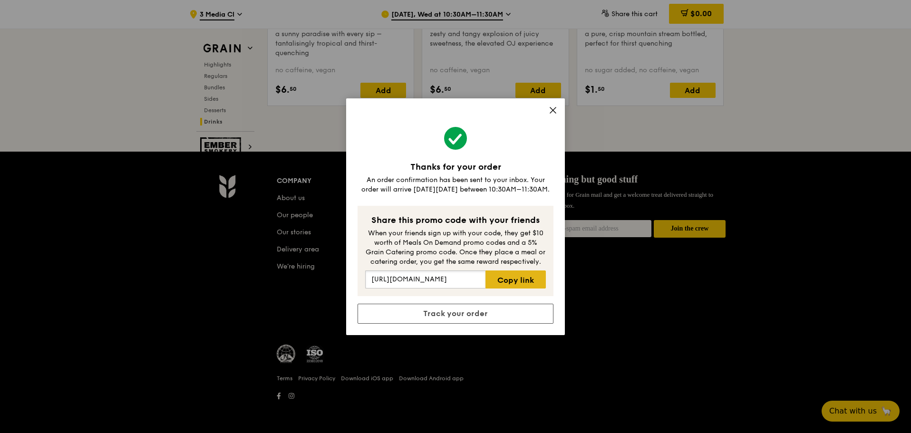
scroll to position [0, 49]
drag, startPoint x: 369, startPoint y: 278, endPoint x: 596, endPoint y: 280, distance: 226.4
click at [596, 280] on div "Thanks for your order An order confirmation has been sent to your inbox. Your o…" at bounding box center [455, 216] width 911 height 433
click at [509, 279] on link "Copy link" at bounding box center [516, 280] width 60 height 18
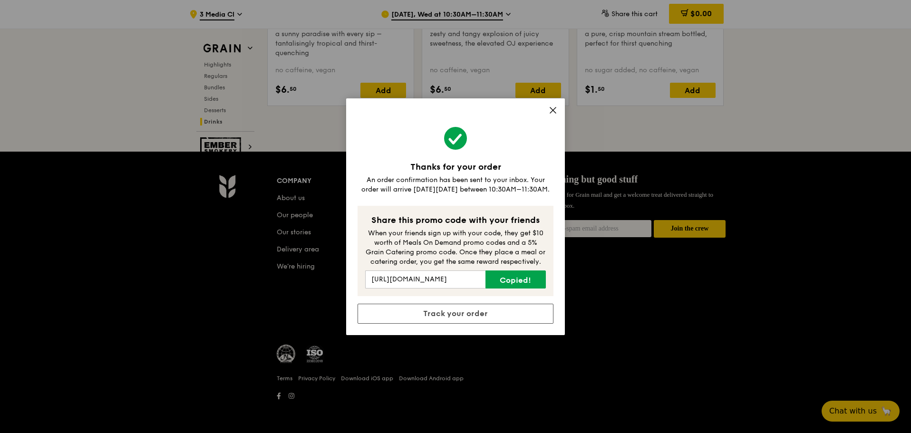
click at [550, 104] on div "Thanks for your order An order confirmation has been sent to your inbox. Your o…" at bounding box center [455, 216] width 219 height 237
click at [506, 280] on link "Copy link" at bounding box center [516, 280] width 60 height 18
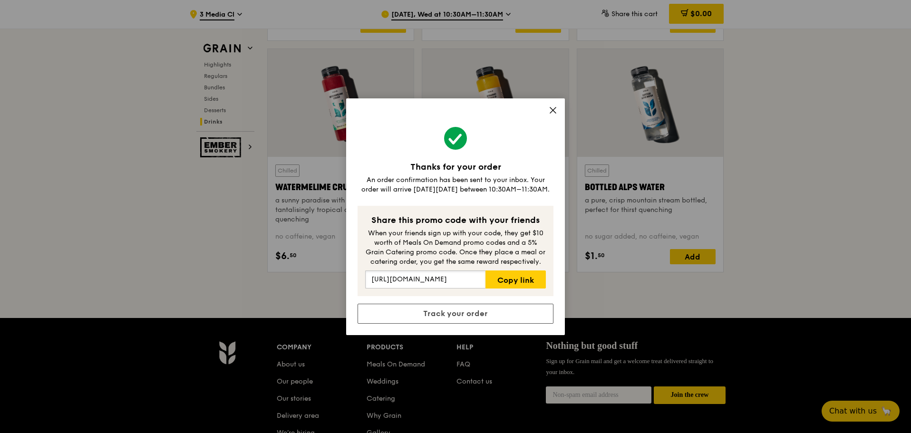
scroll to position [3741, 0]
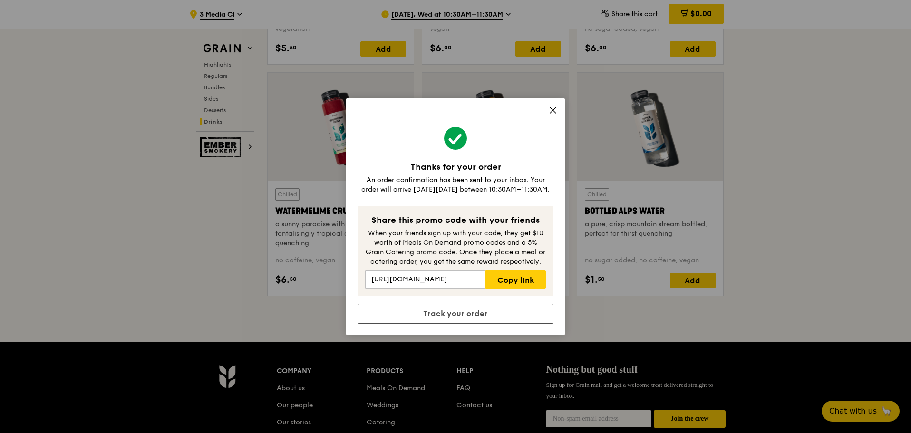
click at [552, 115] on span at bounding box center [553, 112] width 9 height 10
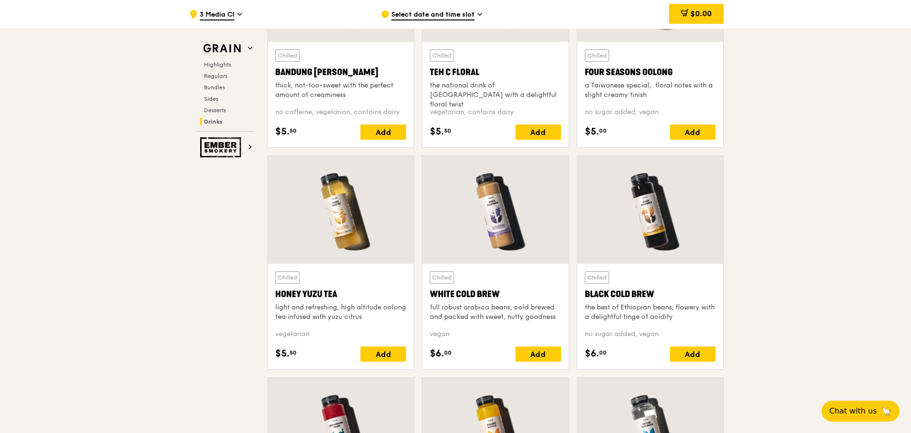
scroll to position [3408, 0]
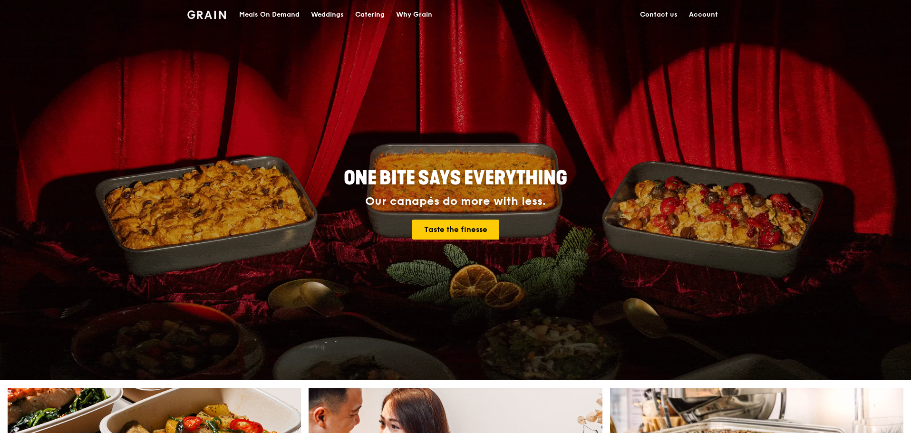
click at [274, 16] on div "Meals On Demand" at bounding box center [269, 14] width 60 height 29
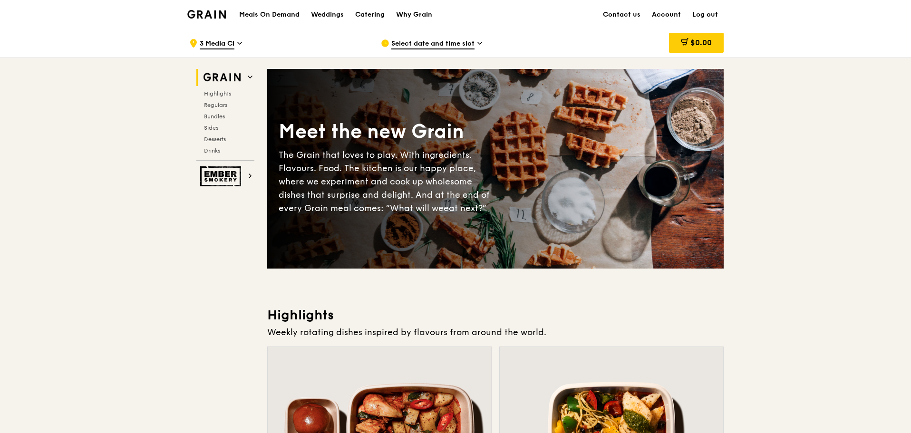
click at [712, 12] on link "Log out" at bounding box center [705, 14] width 37 height 29
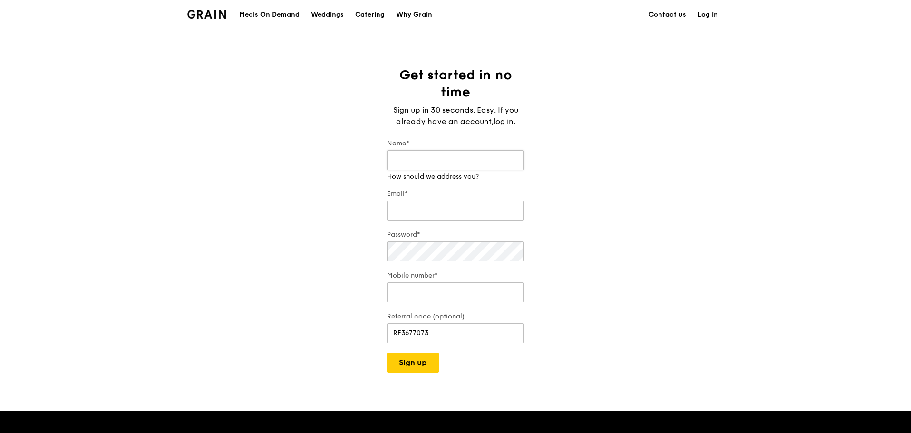
click at [495, 162] on input "Name*" at bounding box center [455, 160] width 137 height 20
type input "daphne"
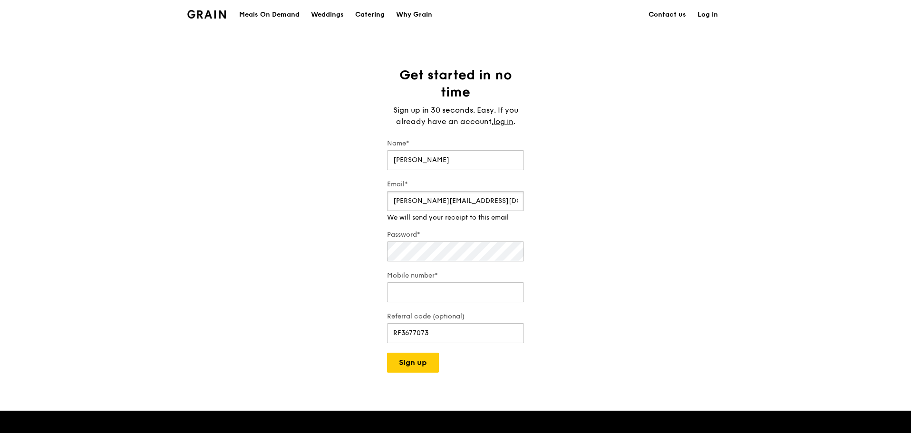
type input "DAPHNE.LIMXJ@GRABTAXI.COM"
type input "81864652"
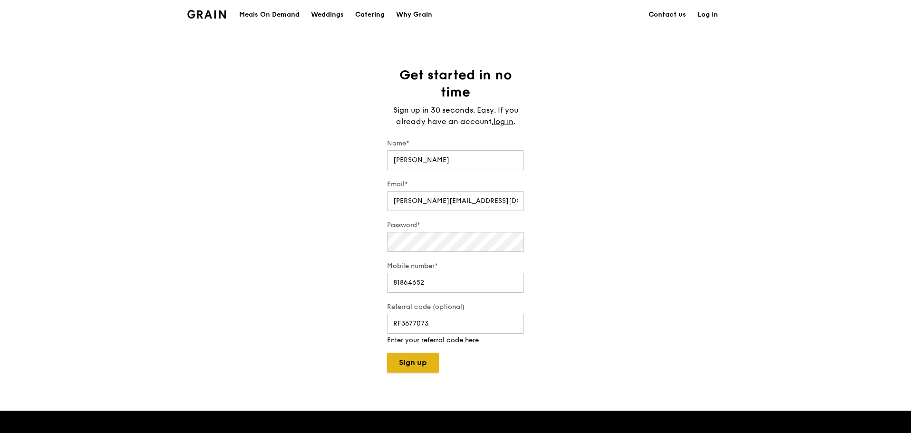
click at [405, 359] on button "Sign up" at bounding box center [413, 363] width 52 height 20
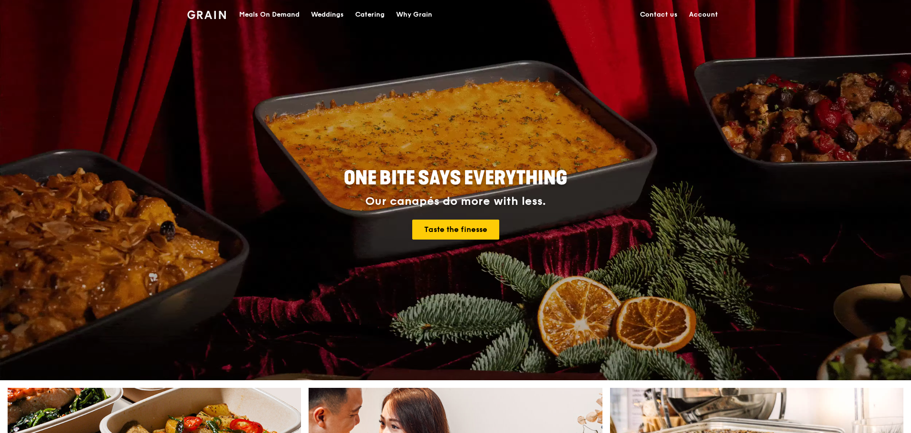
click at [694, 13] on link "Account" at bounding box center [704, 14] width 40 height 29
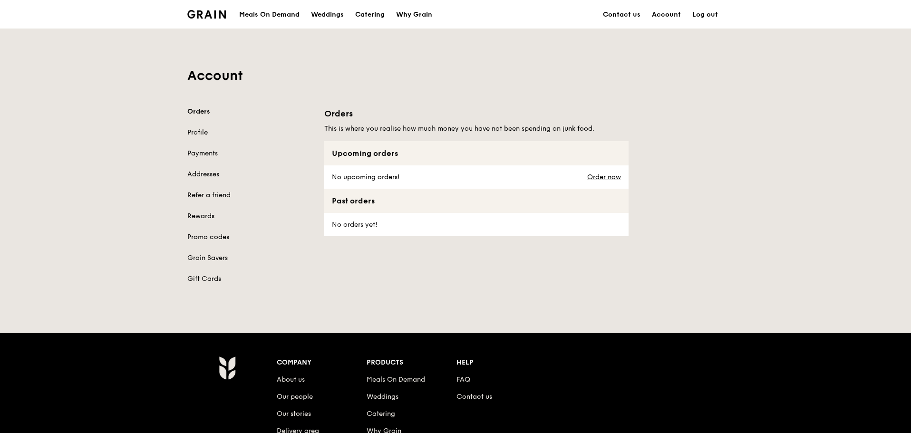
click at [220, 20] on div "Grain logo" at bounding box center [206, 14] width 39 height 29
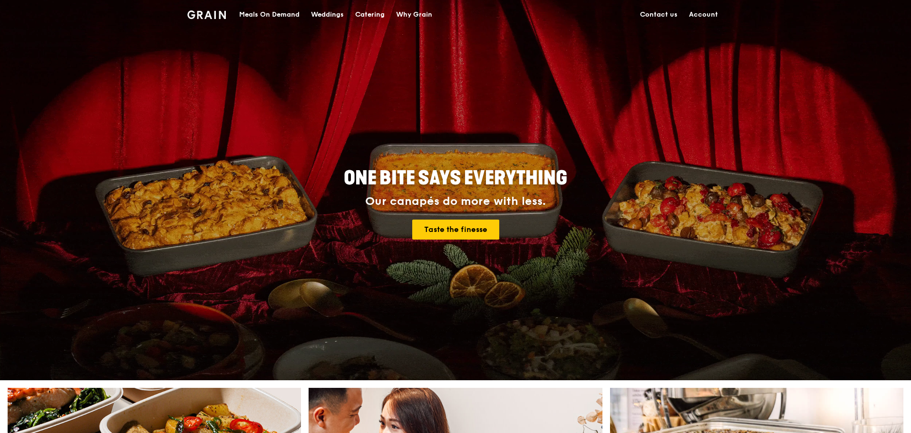
click at [250, 15] on div "Meals On Demand" at bounding box center [269, 14] width 60 height 29
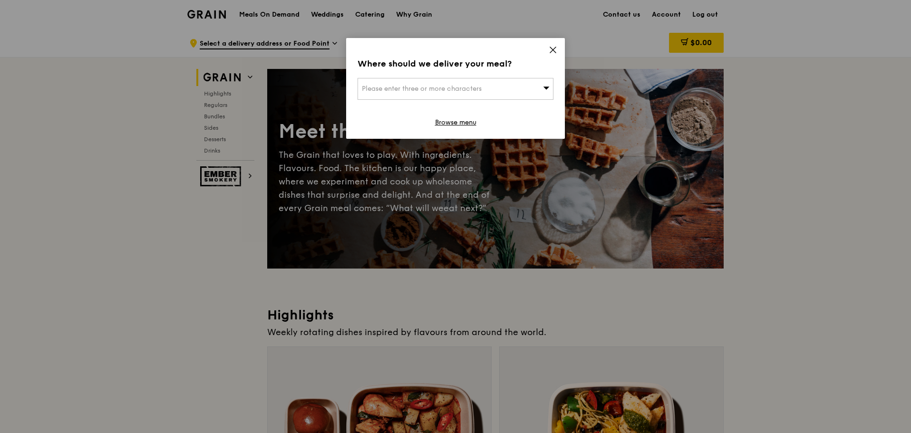
click at [465, 91] on span "Please enter three or more characters" at bounding box center [422, 89] width 120 height 8
click at [455, 88] on input "search" at bounding box center [455, 88] width 195 height 21
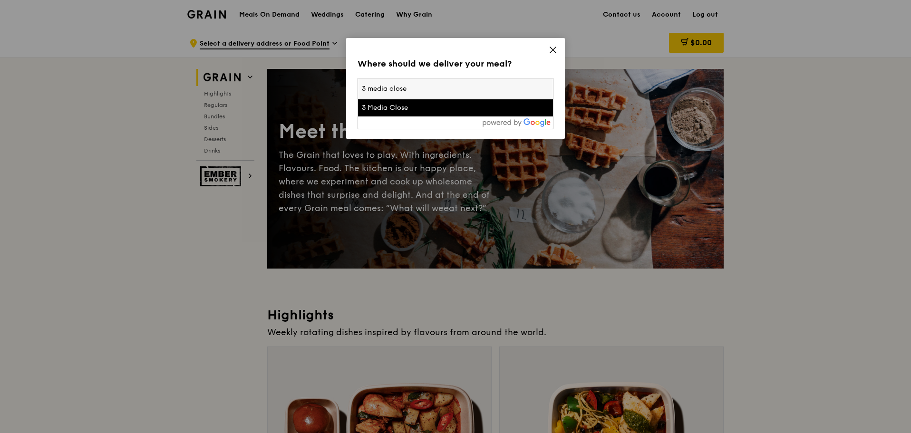
type input "3 media close"
click at [433, 106] on div "3 Media Close" at bounding box center [432, 108] width 141 height 10
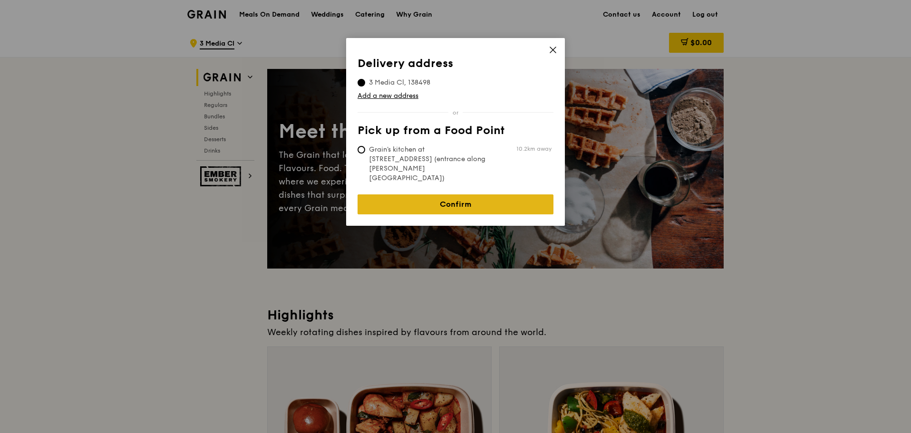
click at [451, 195] on link "Confirm" at bounding box center [456, 205] width 196 height 20
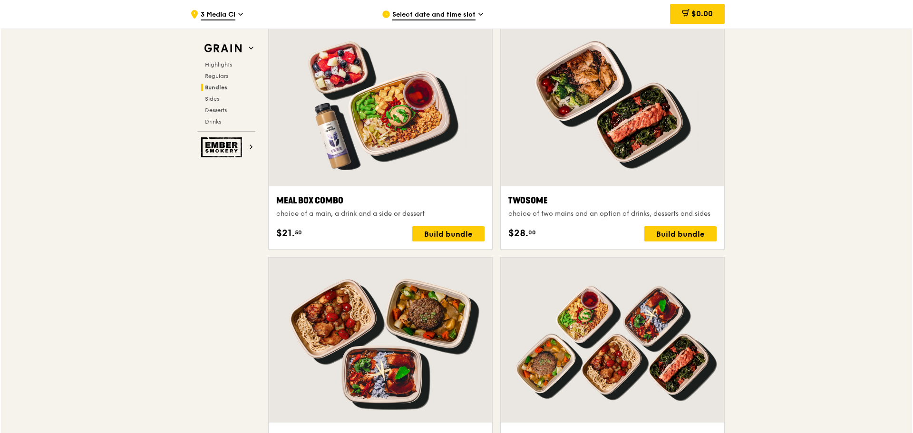
scroll to position [1665, 0]
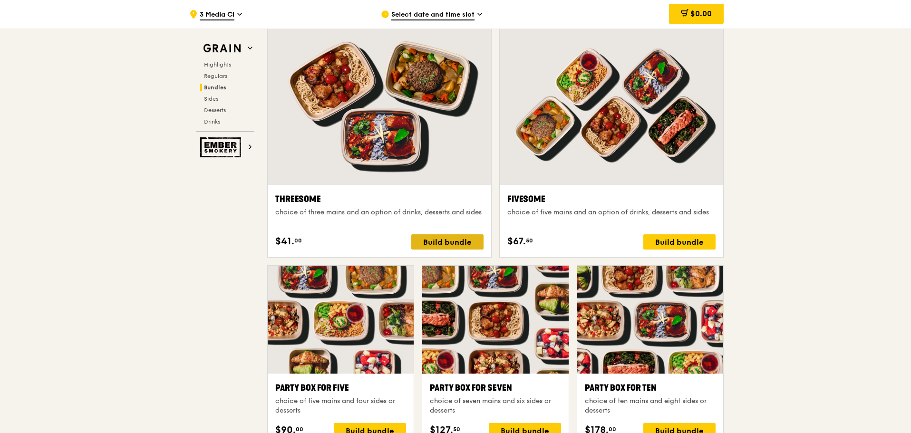
click at [451, 235] on div "Build bundle" at bounding box center [447, 242] width 72 height 15
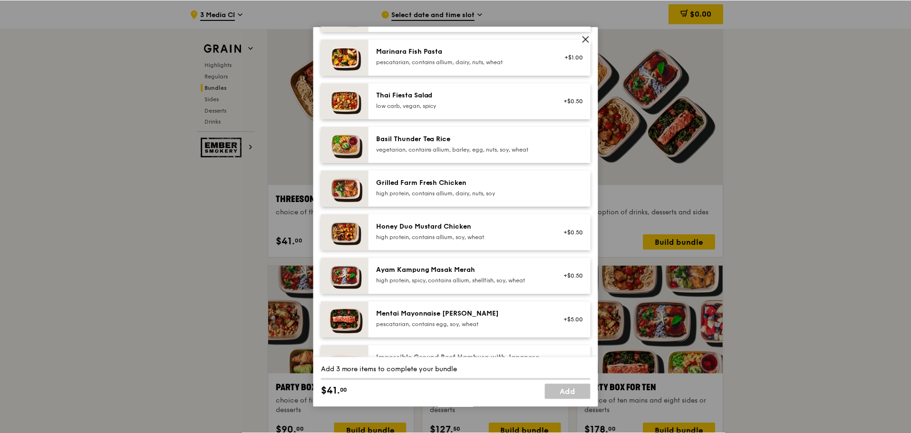
scroll to position [143, 0]
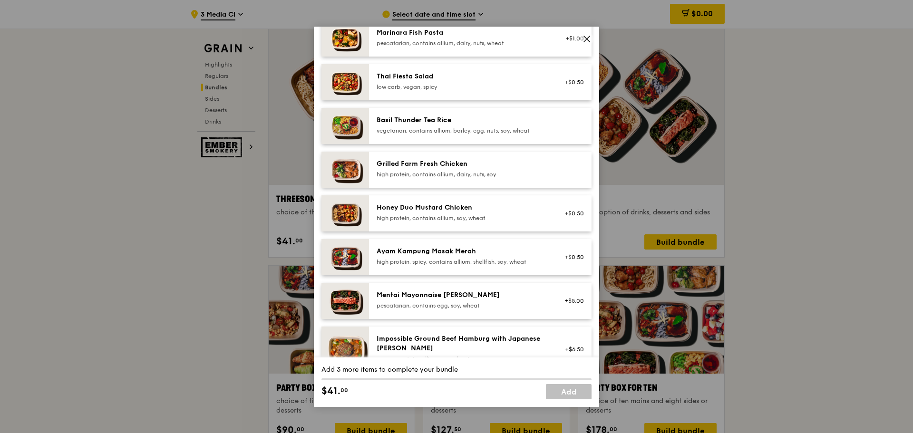
click at [503, 218] on div "high protein, contains allium, soy, wheat" at bounding box center [462, 219] width 171 height 8
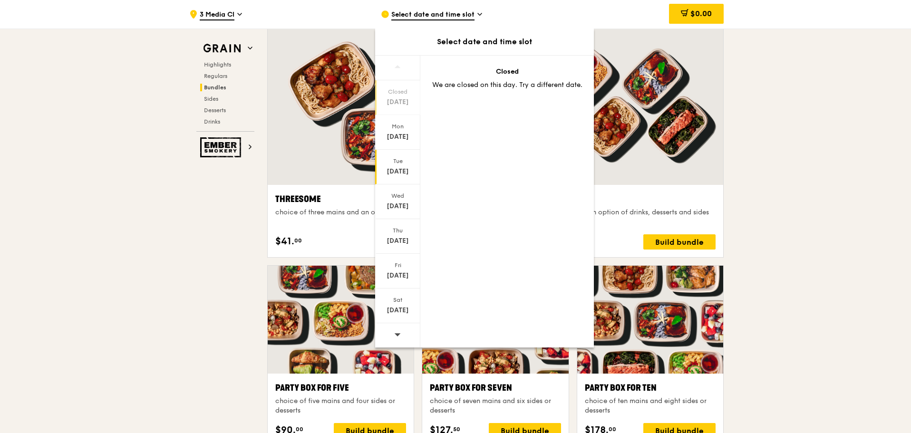
click at [409, 160] on div "Tue" at bounding box center [398, 161] width 42 height 8
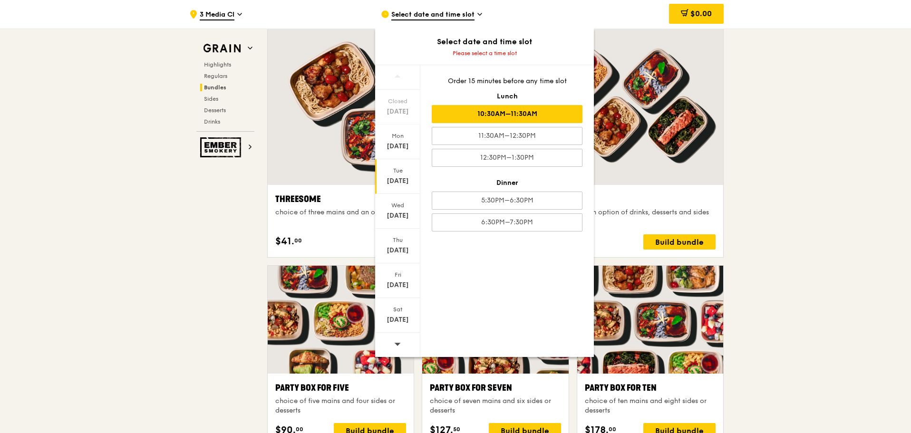
click at [517, 110] on div "10:30AM–11:30AM" at bounding box center [507, 114] width 151 height 18
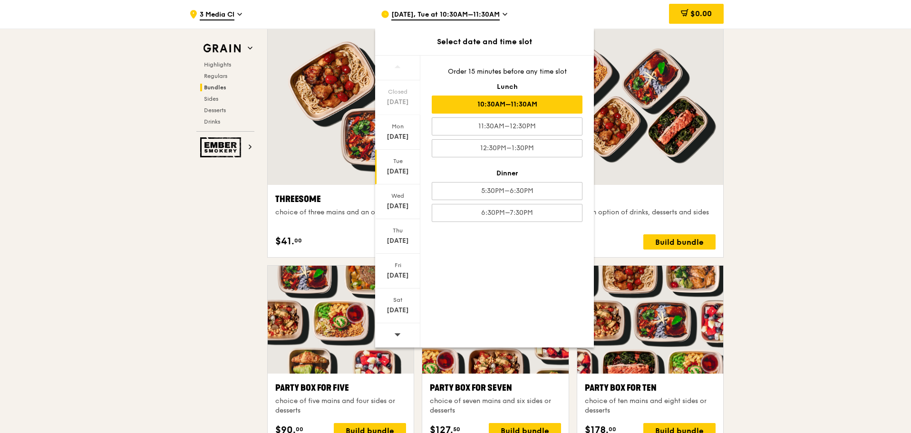
click at [778, 229] on div ".cls-1 { fill: none; stroke: #fff; stroke-linecap: round; stroke-linejoin: roun…" at bounding box center [455, 372] width 911 height 4017
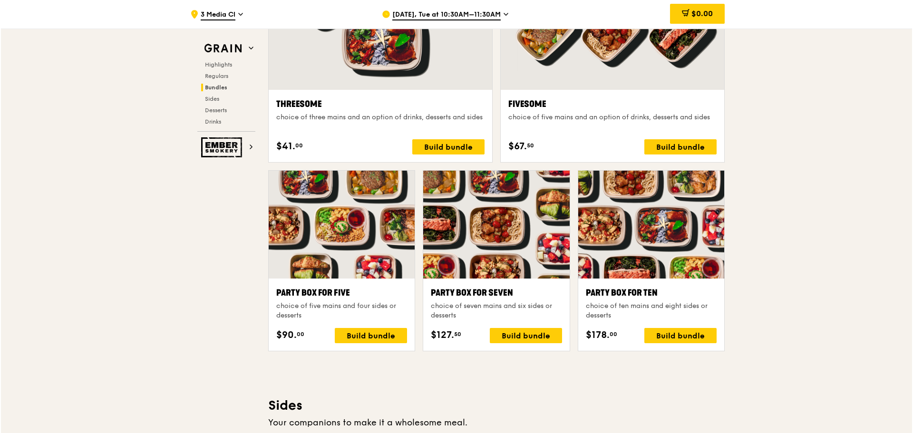
scroll to position [1712, 0]
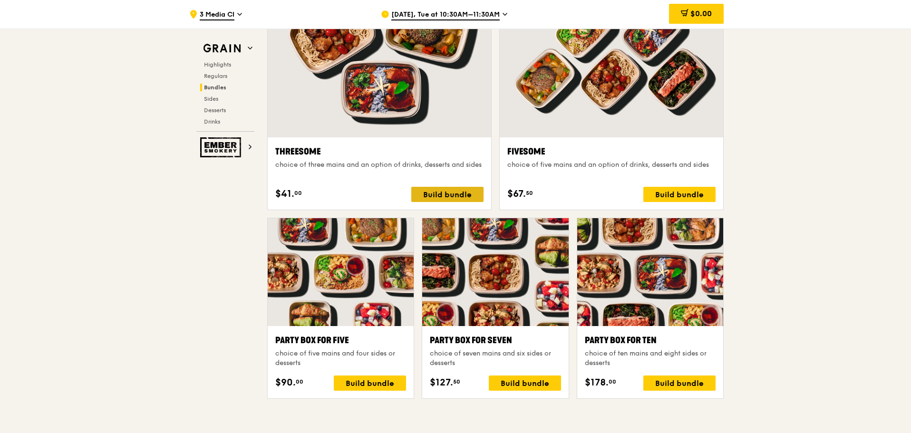
click at [429, 191] on div "Build bundle" at bounding box center [447, 194] width 72 height 15
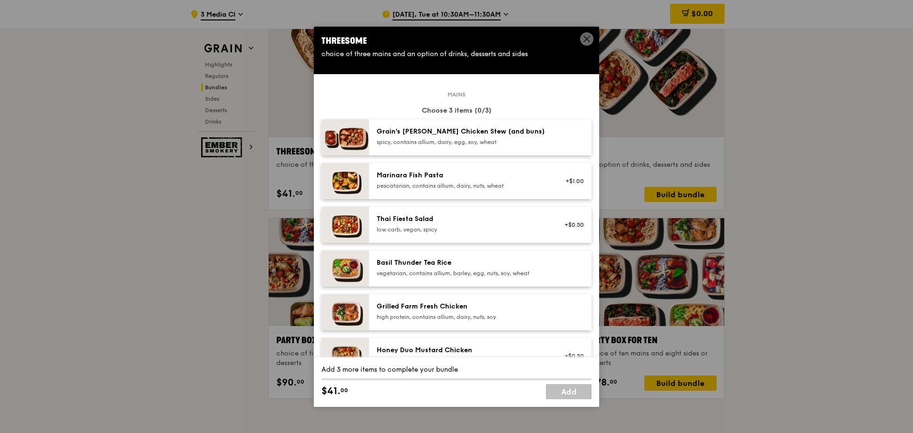
scroll to position [48, 0]
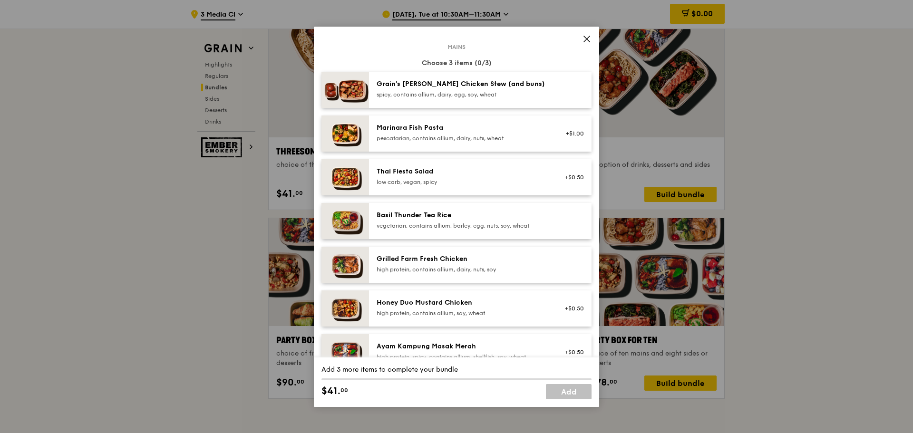
click at [543, 315] on div "Honey Duo Mustard Chicken high protein, contains allium, soy, wheat" at bounding box center [462, 308] width 182 height 21
click at [531, 303] on div "Honey Duo Mustard Chicken" at bounding box center [462, 303] width 171 height 10
click at [530, 303] on div "Honey Duo Mustard Chicken" at bounding box center [462, 303] width 171 height 10
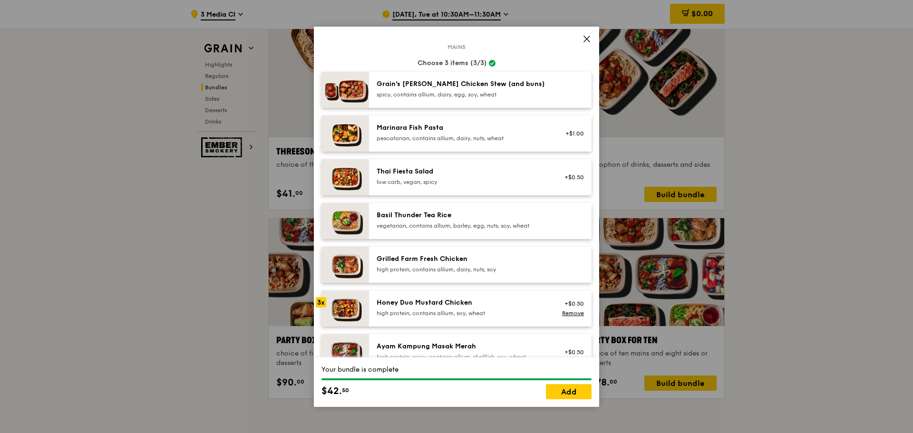
click at [530, 303] on div "Honey Duo Mustard Chicken" at bounding box center [462, 303] width 171 height 10
click at [584, 393] on link "Add" at bounding box center [569, 391] width 46 height 15
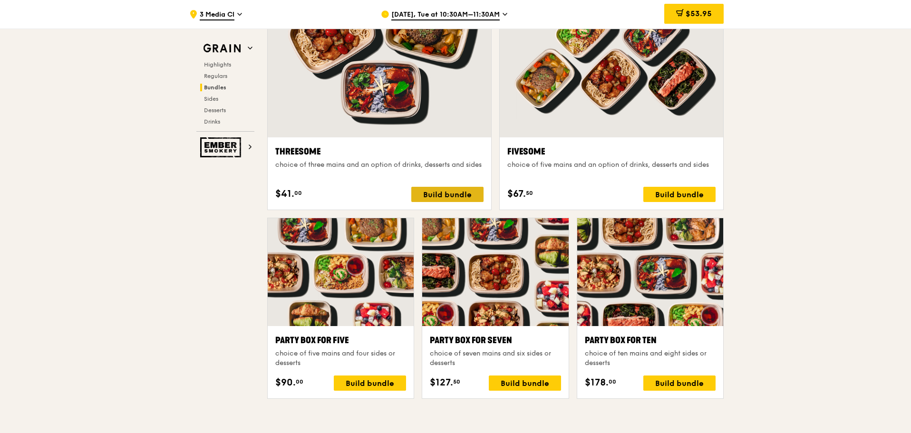
click at [423, 191] on div "Build bundle" at bounding box center [447, 194] width 72 height 15
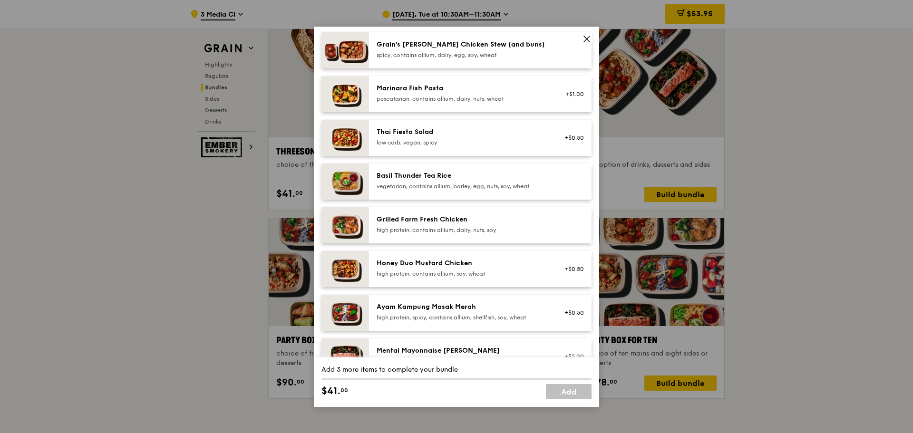
scroll to position [0, 0]
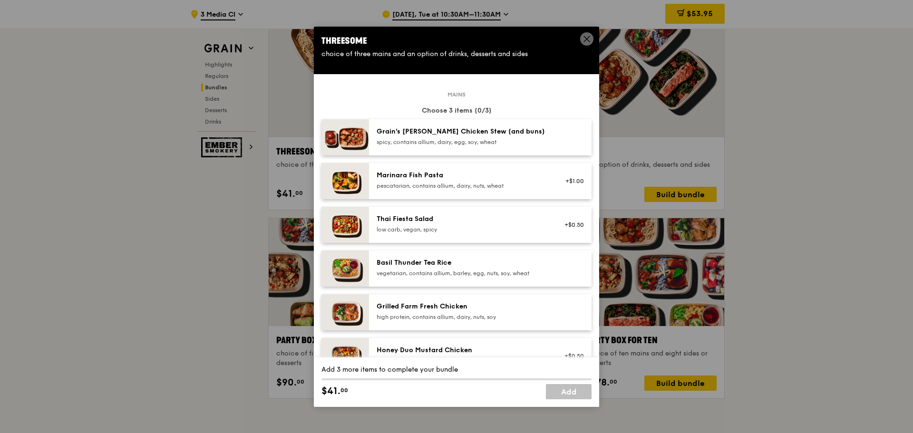
click at [496, 259] on div "Basil Thunder Tea Rice" at bounding box center [462, 263] width 171 height 10
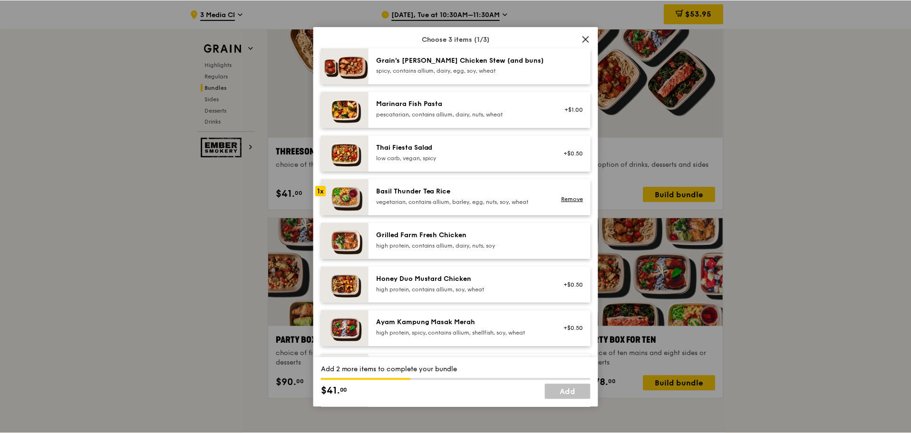
scroll to position [95, 0]
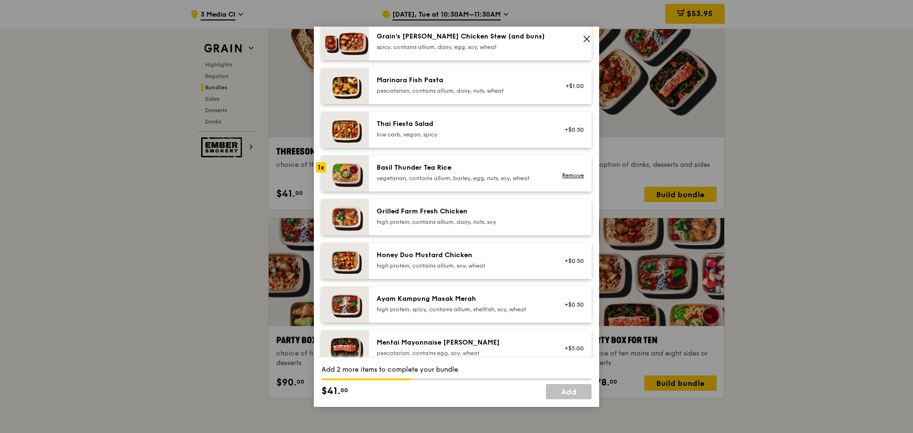
click at [486, 264] on div "high protein, contains allium, soy, wheat" at bounding box center [462, 266] width 171 height 8
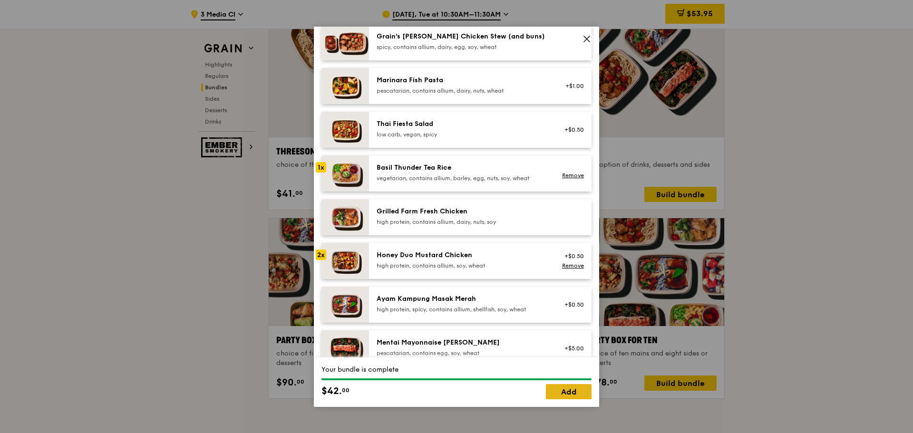
click at [581, 392] on link "Add" at bounding box center [569, 391] width 46 height 15
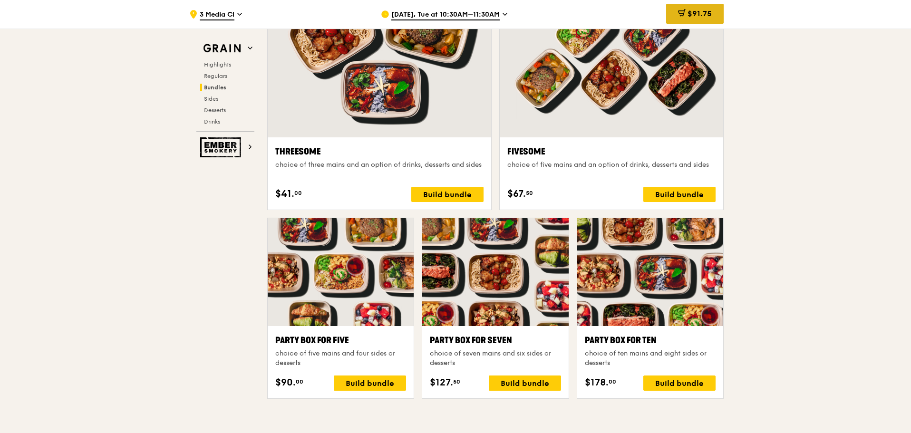
click at [691, 5] on div "$91.75" at bounding box center [695, 14] width 58 height 20
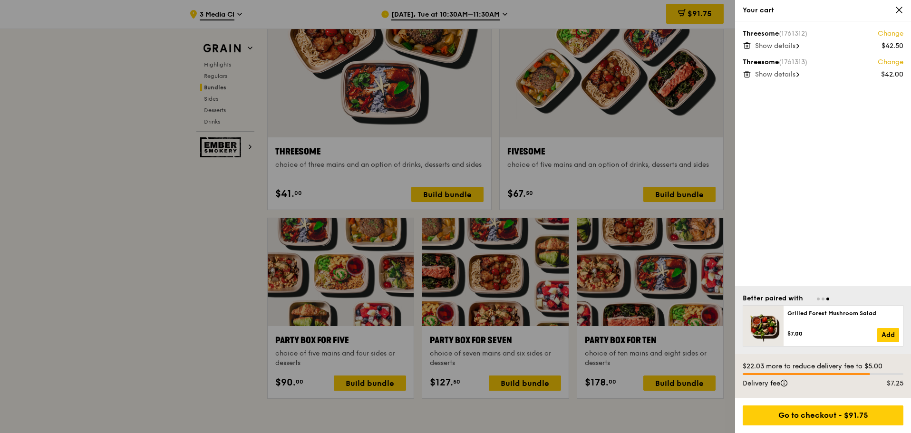
click at [426, 15] on div at bounding box center [455, 216] width 911 height 433
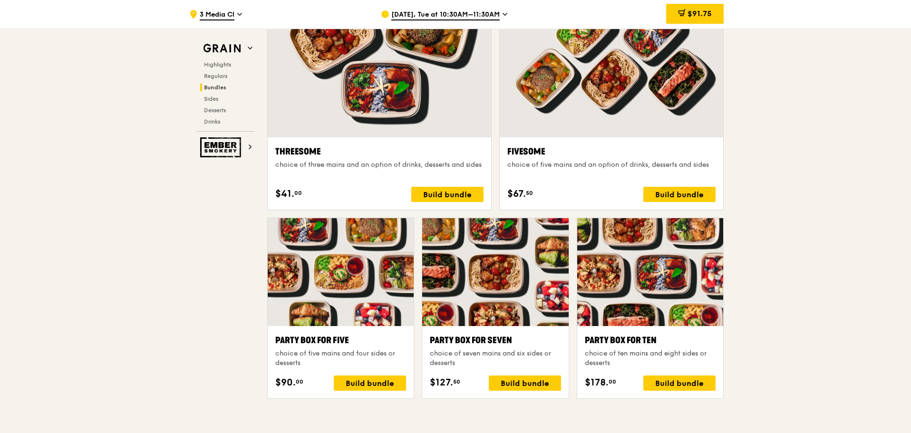
click at [432, 17] on span "Sep 16, Tue at 10:30AM–11:30AM" at bounding box center [445, 15] width 108 height 10
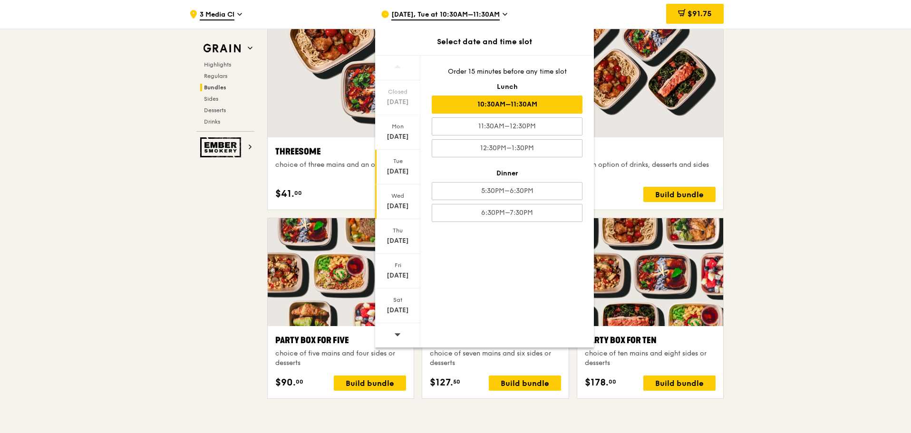
click at [416, 191] on div "Wed Sep 17" at bounding box center [397, 202] width 45 height 35
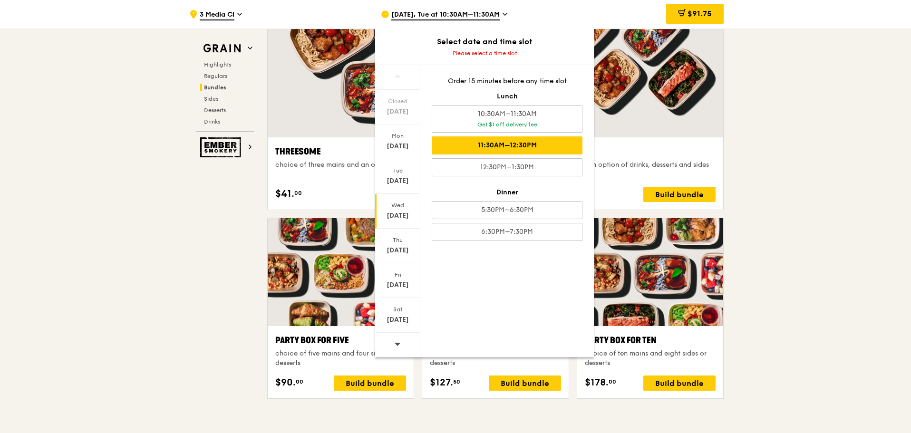
click at [531, 143] on div "11:30AM–12:30PM" at bounding box center [507, 146] width 151 height 18
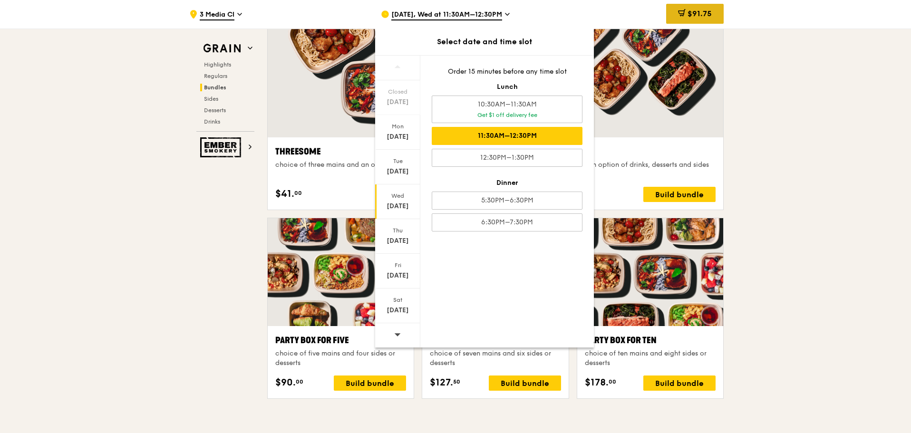
click at [700, 18] on span "$91.75" at bounding box center [700, 13] width 24 height 9
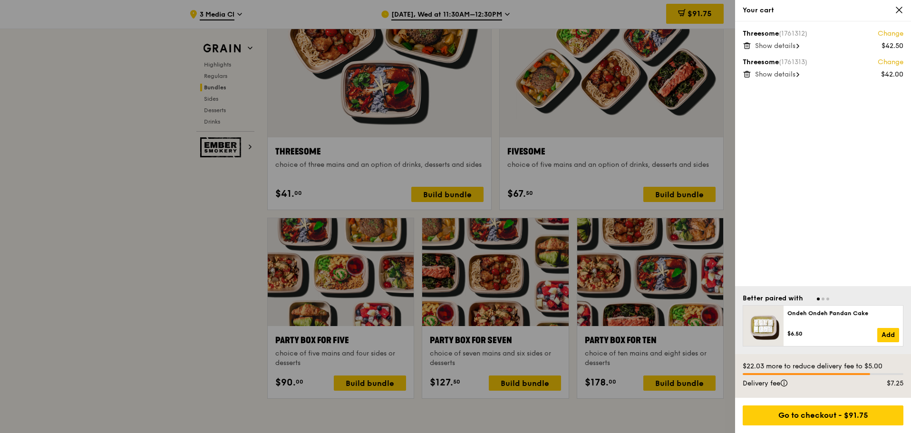
click at [781, 51] on div "Threesome (1761312) Change $42.50 Show details Threesome (1761313) Change $42.0…" at bounding box center [823, 153] width 176 height 265
click at [785, 46] on span "Show details" at bounding box center [775, 46] width 40 height 8
click at [861, 417] on div "Go to checkout - $91.75" at bounding box center [823, 416] width 161 height 20
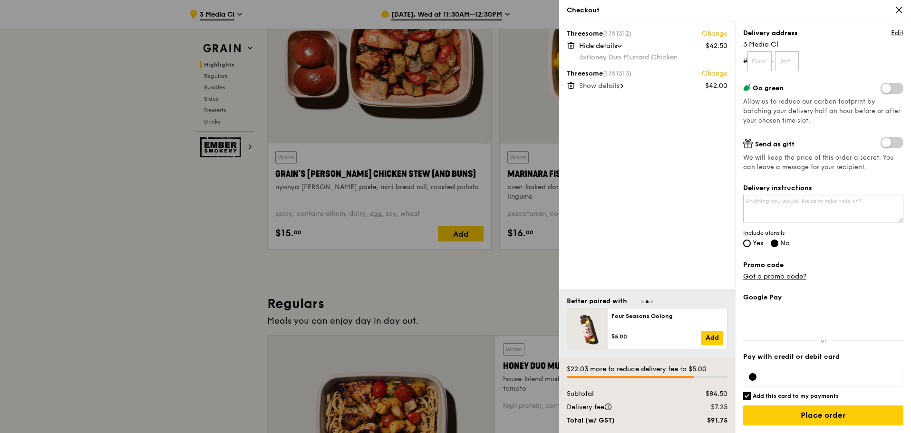
scroll to position [364, 0]
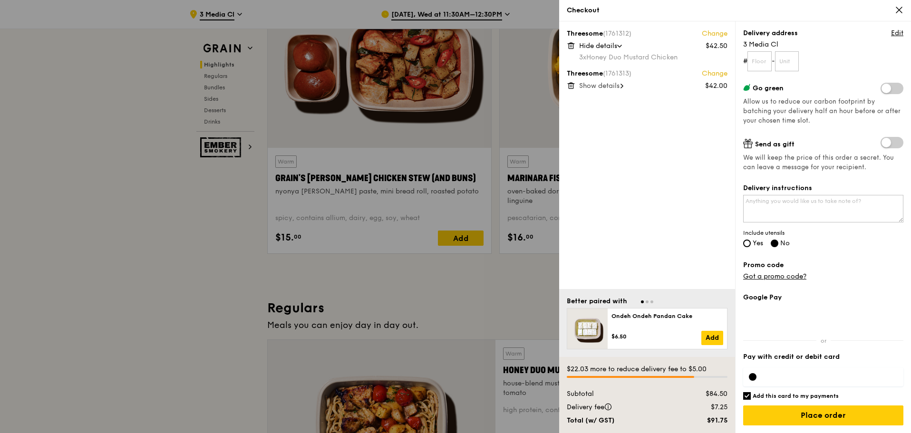
click at [904, 12] on div "Checkout" at bounding box center [735, 10] width 352 height 21
click at [901, 11] on icon at bounding box center [899, 10] width 9 height 9
